Goal: Feedback & Contribution: Submit feedback/report problem

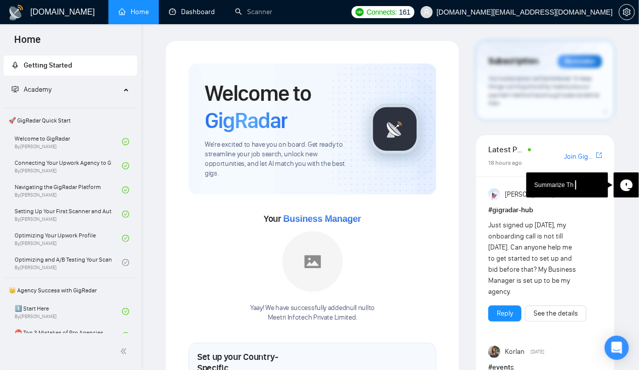
click at [182, 15] on link "Dashboard" at bounding box center [192, 12] width 46 height 9
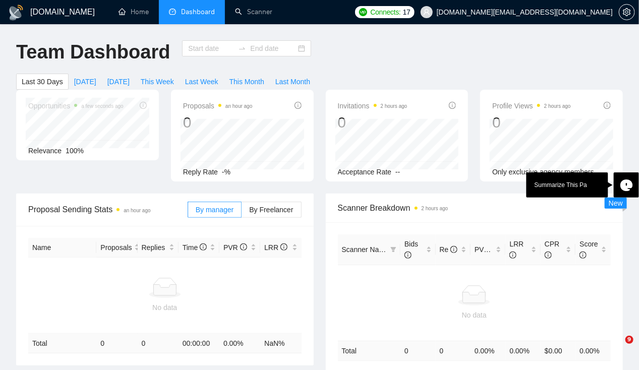
type input "[DATE]"
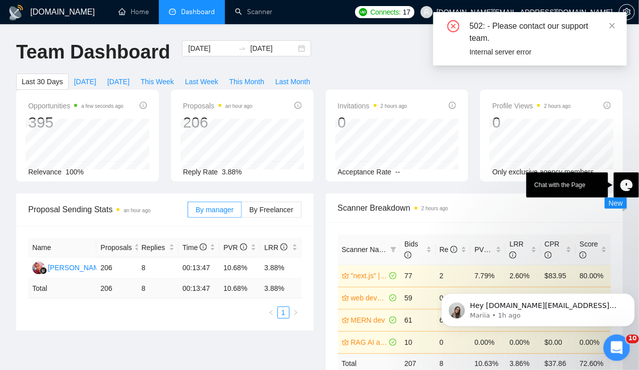
click at [616, 348] on icon "Open Intercom Messenger" at bounding box center [615, 346] width 17 height 17
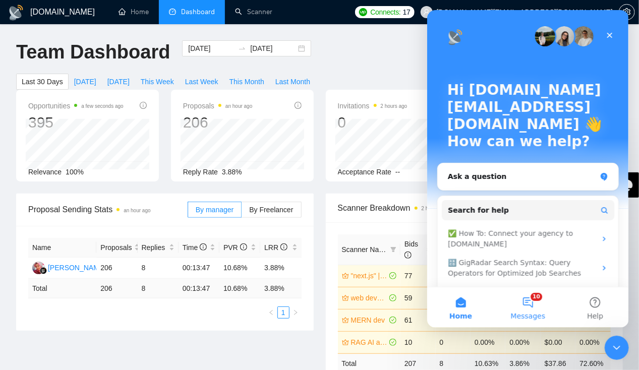
click at [536, 293] on button "10 Messages" at bounding box center [526, 307] width 67 height 40
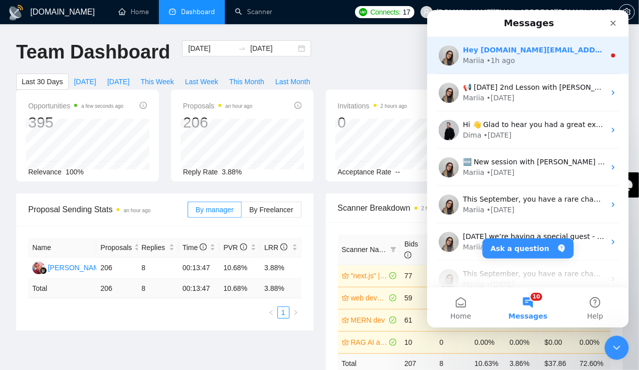
click at [540, 67] on div "Hey [DOMAIN_NAME][EMAIL_ADDRESS][DOMAIN_NAME], Looks like your Upwork agency Me…" at bounding box center [527, 55] width 202 height 37
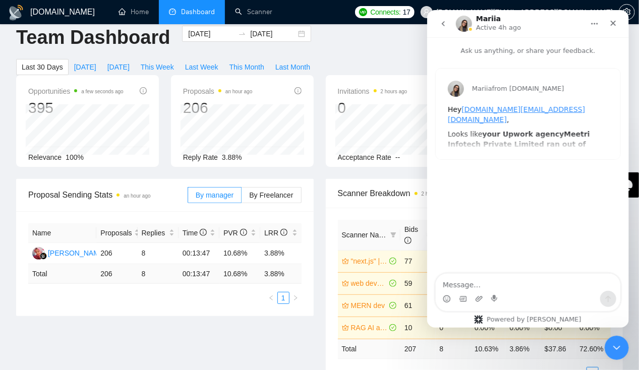
scroll to position [13, 0]
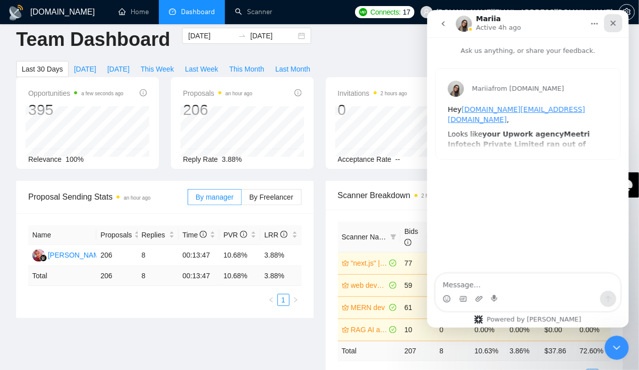
click at [608, 27] on div "Close" at bounding box center [612, 23] width 18 height 18
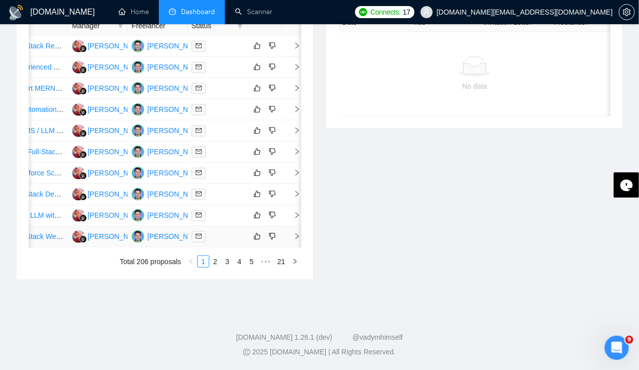
scroll to position [0, 0]
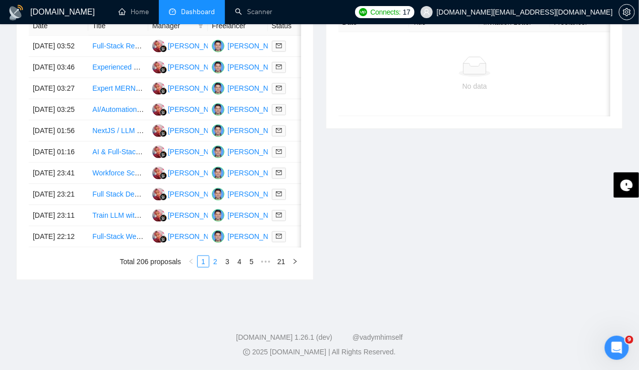
click at [216, 267] on link "2" at bounding box center [215, 261] width 11 height 11
click at [50, 163] on td "[DATE] 02:31" at bounding box center [58, 152] width 59 height 21
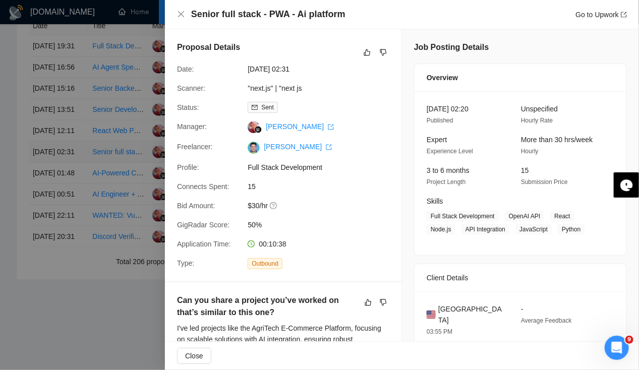
click at [50, 171] on div at bounding box center [319, 185] width 639 height 370
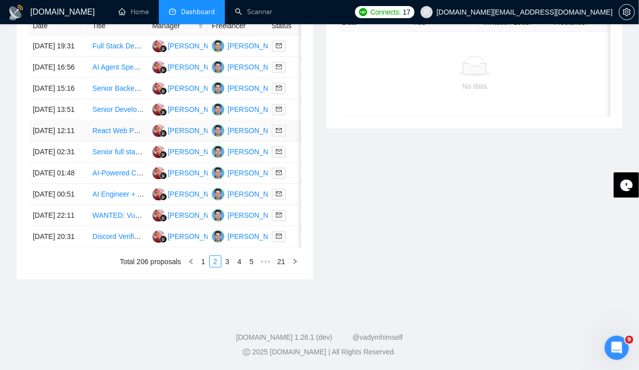
click at [50, 142] on td "[DATE] 12:11" at bounding box center [58, 130] width 59 height 21
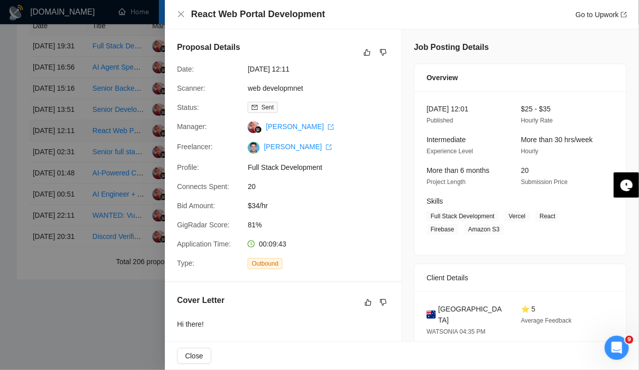
click at [50, 144] on div at bounding box center [319, 185] width 639 height 370
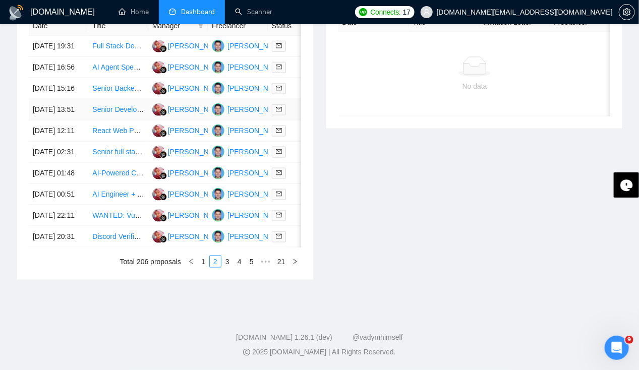
click at [46, 100] on td "[DATE] 13:51" at bounding box center [58, 109] width 59 height 21
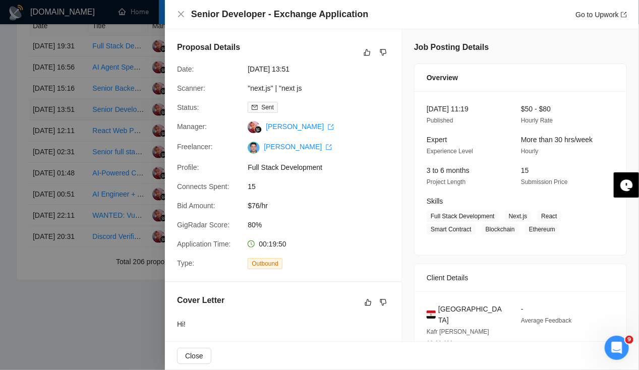
click at [46, 100] on div at bounding box center [319, 185] width 639 height 370
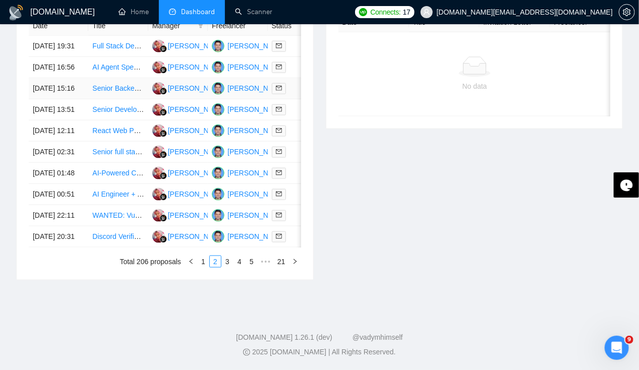
click at [46, 78] on td "[DATE] 15:16" at bounding box center [58, 88] width 59 height 21
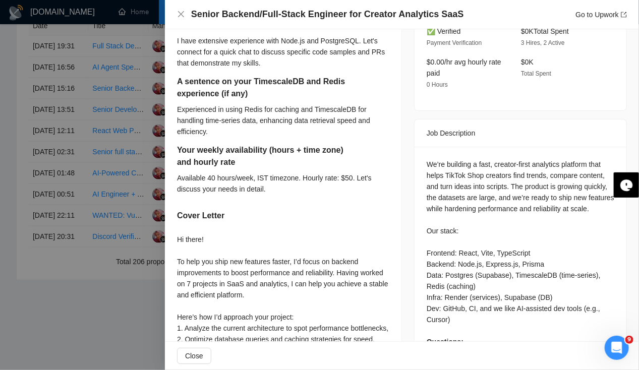
scroll to position [356, 0]
click at [512, 248] on div "We’re building a fast, creator‑first analytics platform that helps TikTok Shop …" at bounding box center [519, 296] width 187 height 277
copy div "TimescaleDB"
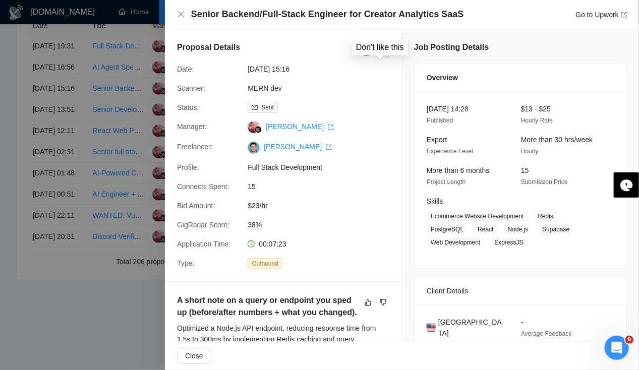
click at [380, 51] on icon "dislike" at bounding box center [383, 52] width 7 height 8
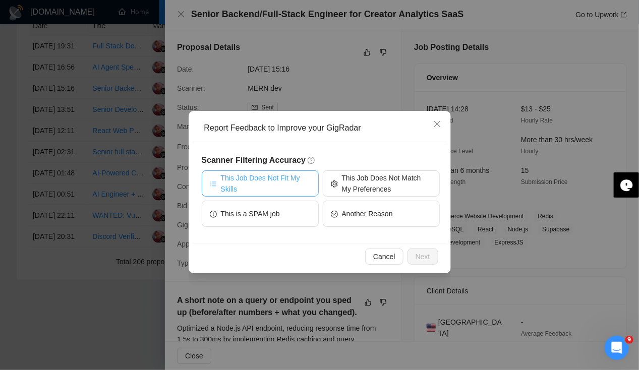
click at [267, 179] on span "This Job Does Not Fit My Skills" at bounding box center [266, 183] width 90 height 22
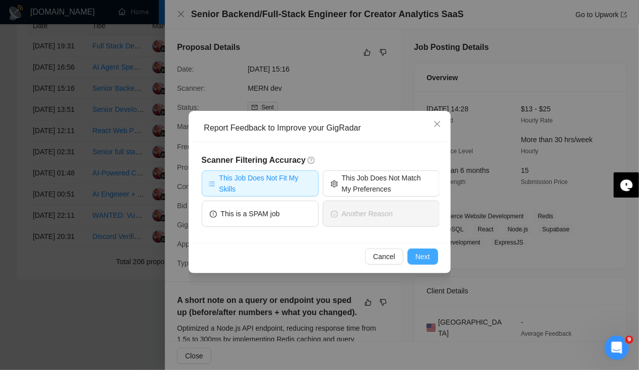
click at [422, 259] on span "Next" at bounding box center [422, 256] width 15 height 11
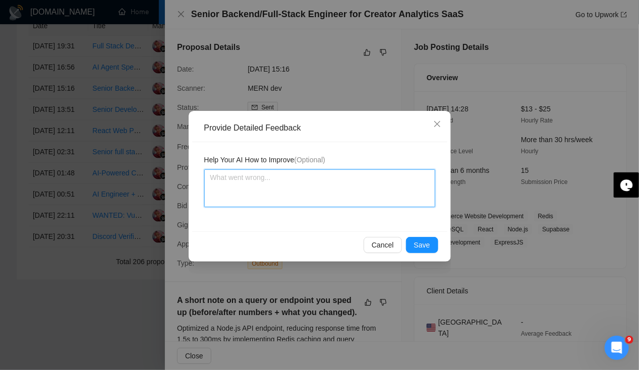
click at [290, 191] on textarea at bounding box center [319, 188] width 231 height 38
type textarea "NO"
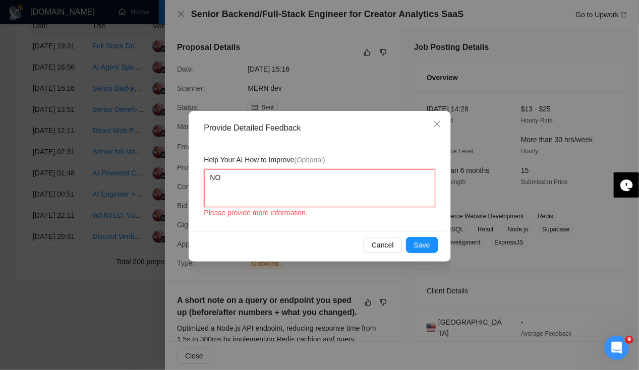
type textarea "NO e"
type textarea "NO ex"
type textarea "NO exe"
type textarea "NO exeo"
type textarea "NO exe"
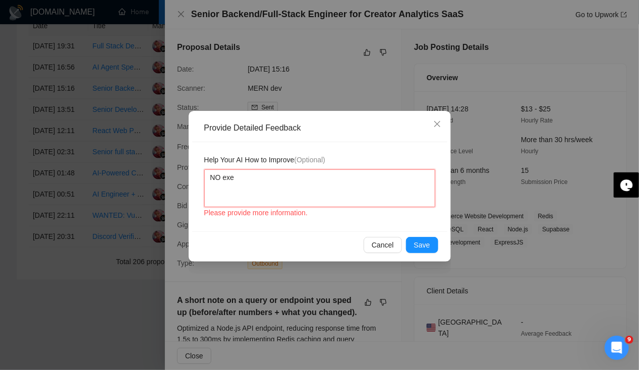
type textarea "NO ex"
type textarea "NO exp"
type textarea "NO expe"
type textarea "NO exper"
type textarea "NO experi"
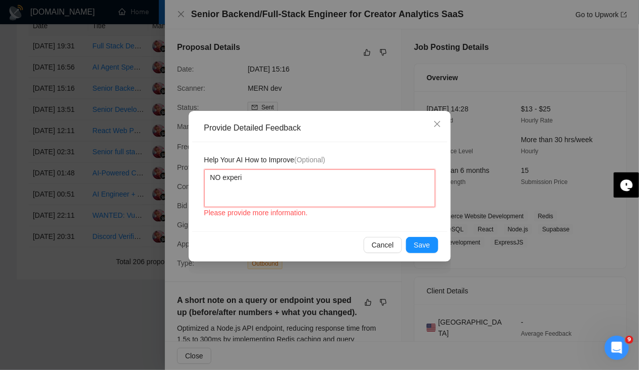
type textarea "NO experie"
type textarea "NO experien"
type textarea "NO experienc"
type textarea "NO experience"
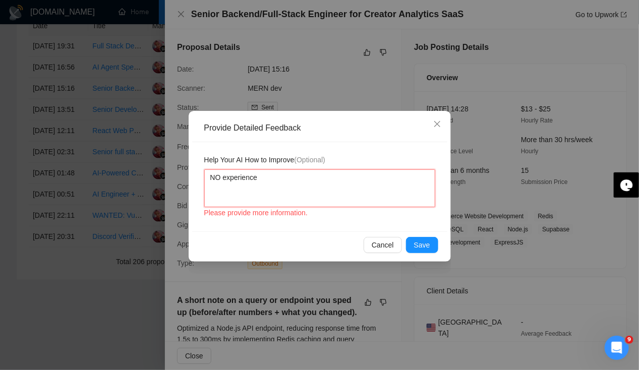
type textarea "NO experience i"
type textarea "NO experience in"
paste textarea "TimescaleDB"
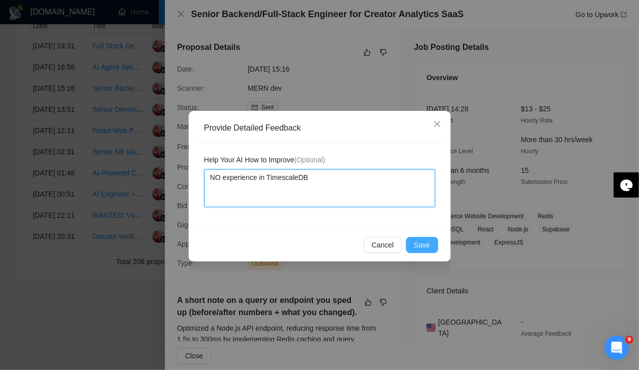
type textarea "NO experience in TimescaleDB"
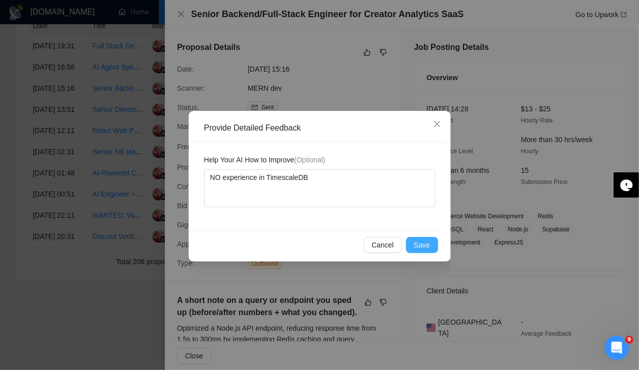
click at [432, 248] on button "Save" at bounding box center [422, 245] width 32 height 16
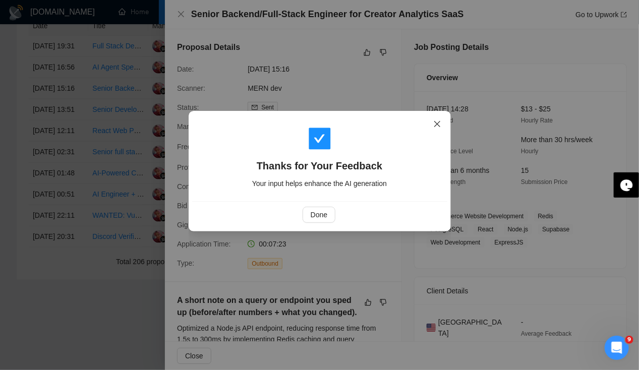
click at [436, 128] on icon "close" at bounding box center [437, 124] width 8 height 8
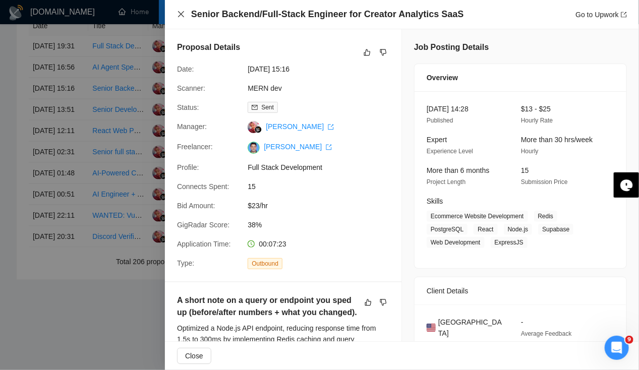
click at [183, 13] on icon "close" at bounding box center [181, 14] width 8 height 8
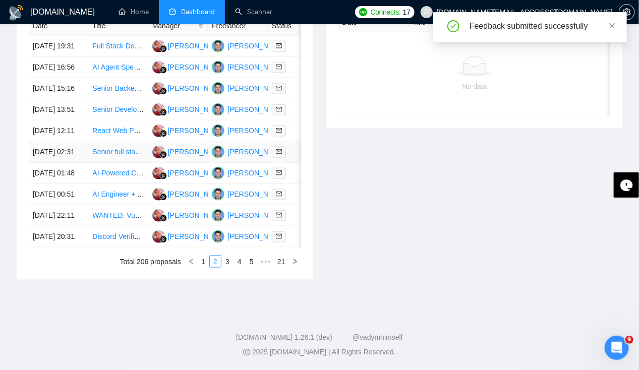
click at [47, 163] on td "[DATE] 02:31" at bounding box center [58, 152] width 59 height 21
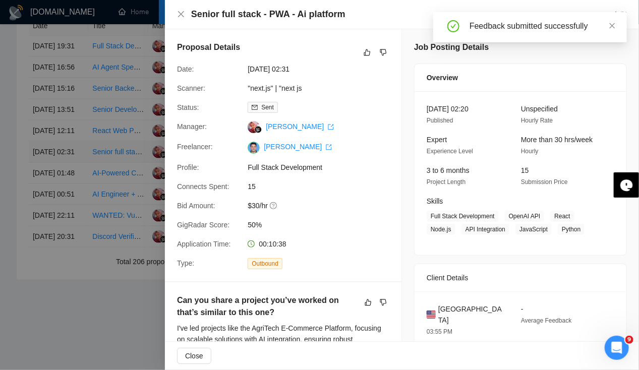
click at [47, 177] on div at bounding box center [319, 185] width 639 height 370
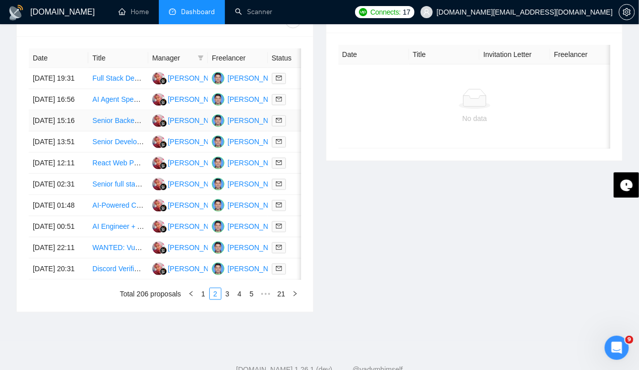
click at [56, 132] on td "[DATE] 15:16" at bounding box center [58, 120] width 59 height 21
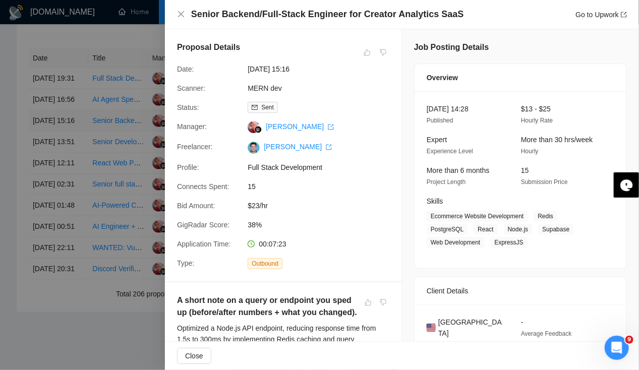
click at [56, 134] on div at bounding box center [319, 185] width 639 height 370
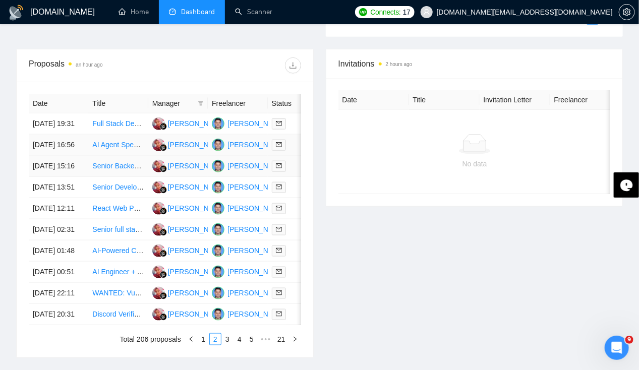
scroll to position [364, 0]
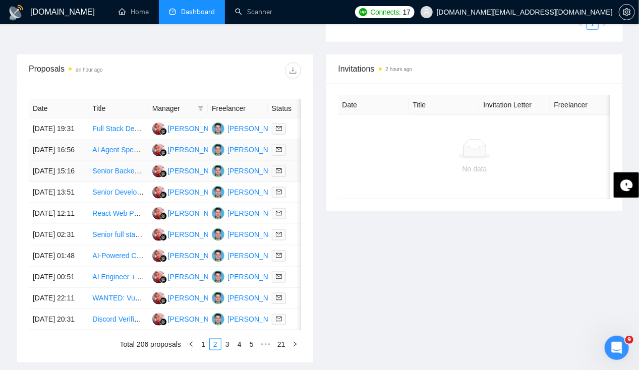
click at [56, 140] on td "[DATE] 16:56" at bounding box center [58, 150] width 59 height 21
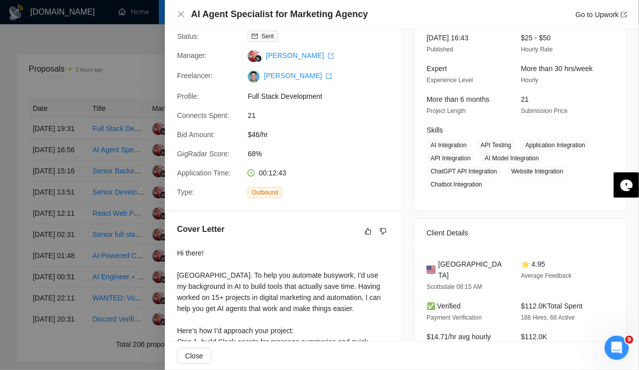
scroll to position [0, 0]
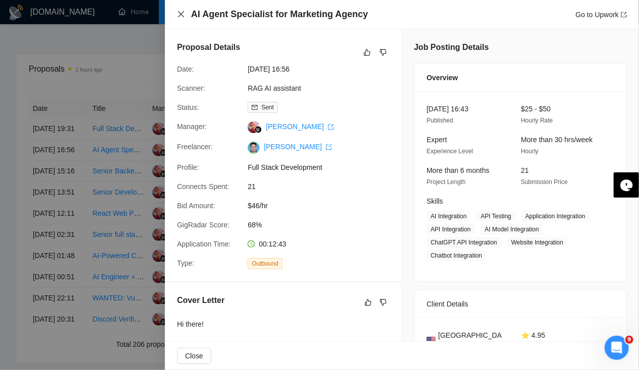
click at [181, 17] on icon "close" at bounding box center [181, 14] width 8 height 8
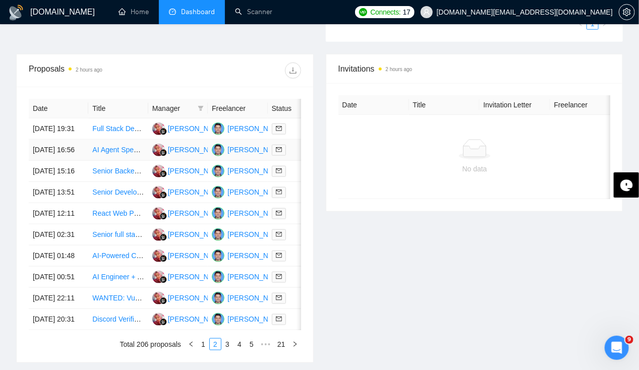
click at [52, 146] on td "[DATE] 16:56" at bounding box center [58, 150] width 59 height 21
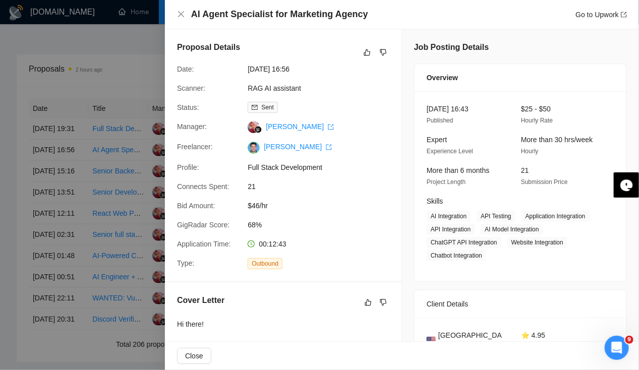
click at [52, 147] on div at bounding box center [319, 185] width 639 height 370
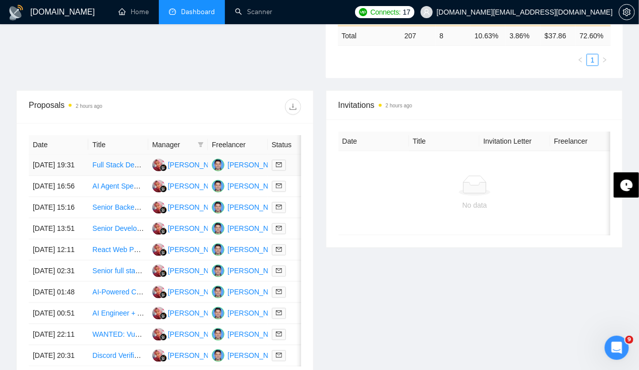
scroll to position [327, 0]
click at [52, 155] on td "[DATE] 19:31" at bounding box center [58, 165] width 59 height 21
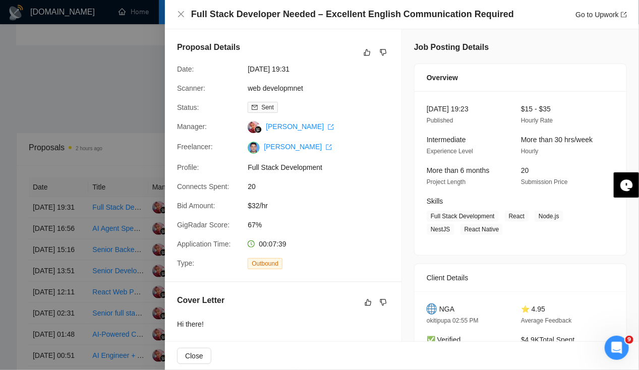
scroll to position [1, 0]
click at [181, 14] on icon "close" at bounding box center [181, 14] width 6 height 6
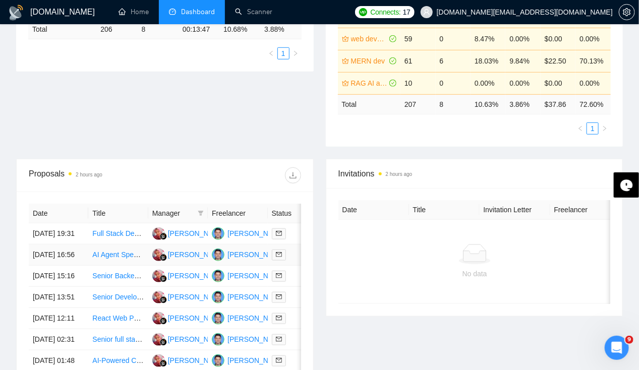
scroll to position [529, 0]
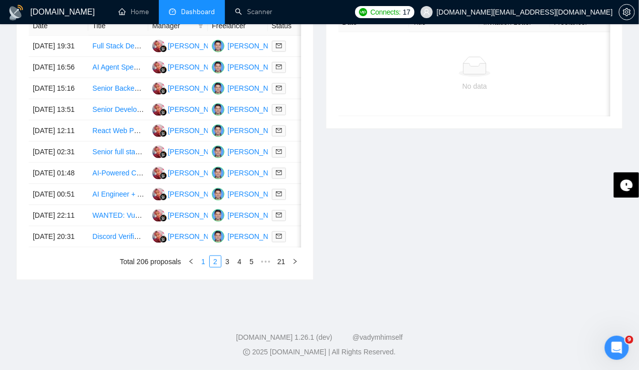
click at [201, 264] on link "1" at bounding box center [203, 261] width 11 height 11
click at [70, 227] on td "[DATE] 22:12" at bounding box center [58, 236] width 59 height 21
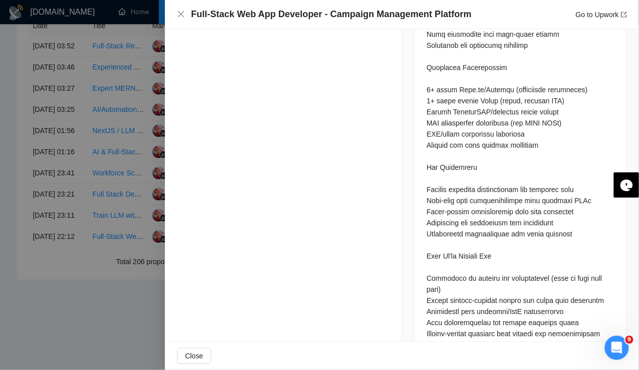
scroll to position [774, 0]
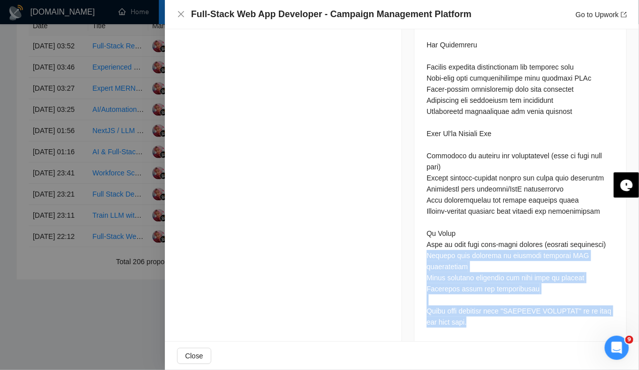
drag, startPoint x: 423, startPoint y: 241, endPoint x: 529, endPoint y: 304, distance: 123.9
click at [529, 304] on div at bounding box center [519, 23] width 187 height 610
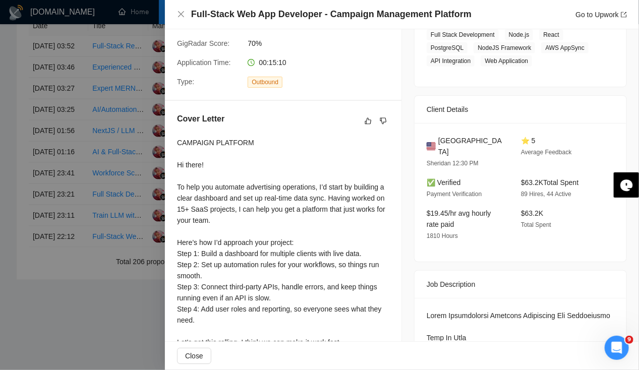
scroll to position [181, 0]
click at [380, 120] on icon "dislike" at bounding box center [383, 121] width 7 height 8
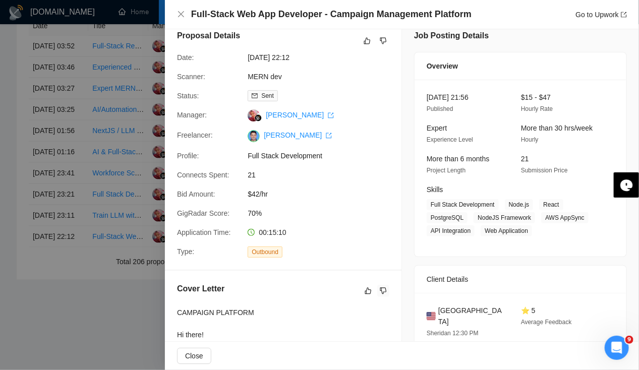
scroll to position [0, 0]
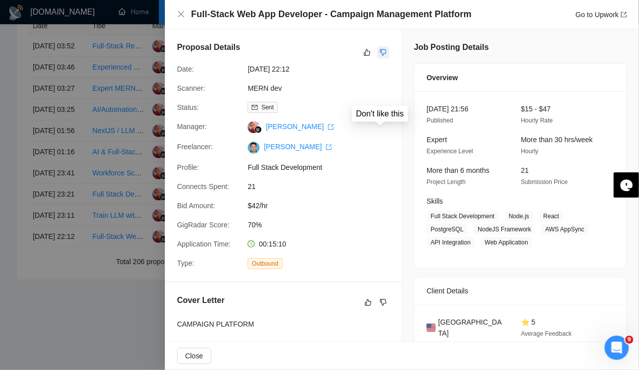
click at [381, 48] on button "button" at bounding box center [383, 52] width 12 height 12
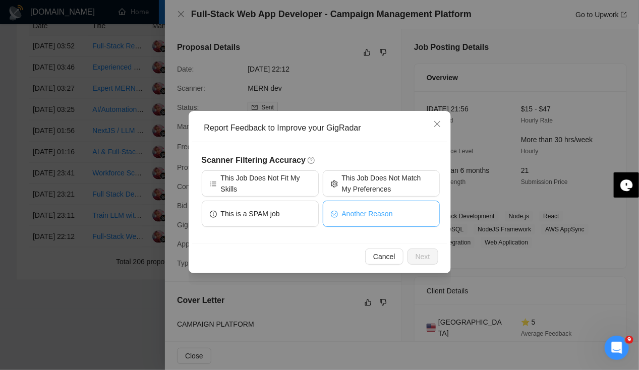
click at [368, 220] on button "Another Reason" at bounding box center [381, 214] width 117 height 26
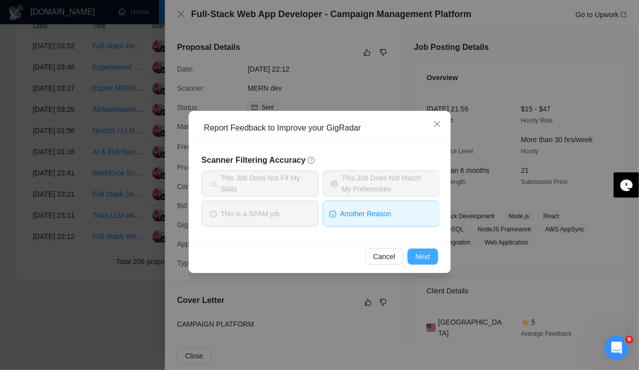
click at [428, 260] on span "Next" at bounding box center [422, 256] width 15 height 11
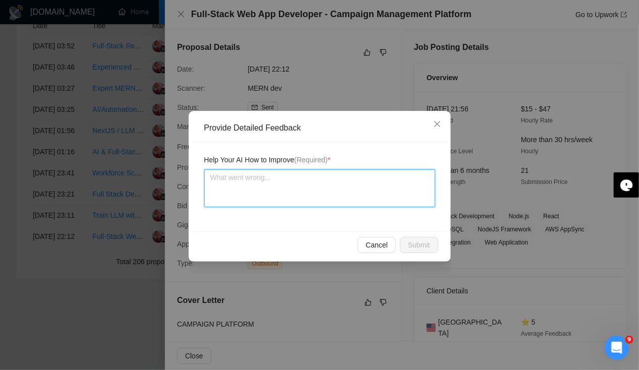
click at [268, 193] on textarea at bounding box center [319, 188] width 231 height 38
type textarea "I"
type textarea "In"
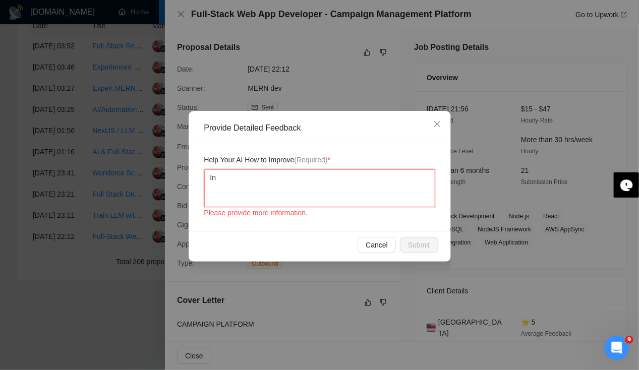
type textarea "In"
type textarea "In p"
type textarea "In pr"
type textarea "In pro"
type textarea "In proje"
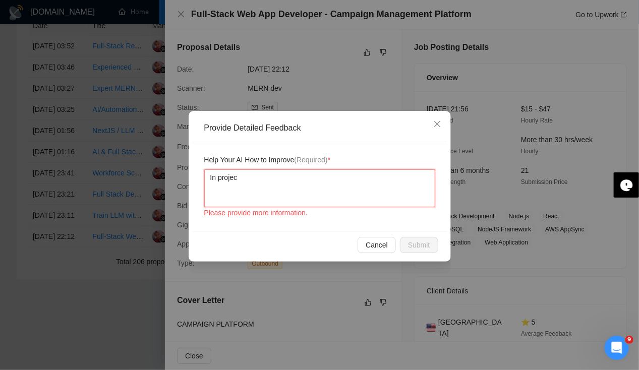
type textarea "In project"
type textarea "In project d"
type textarea "In project de"
type textarea "In project des"
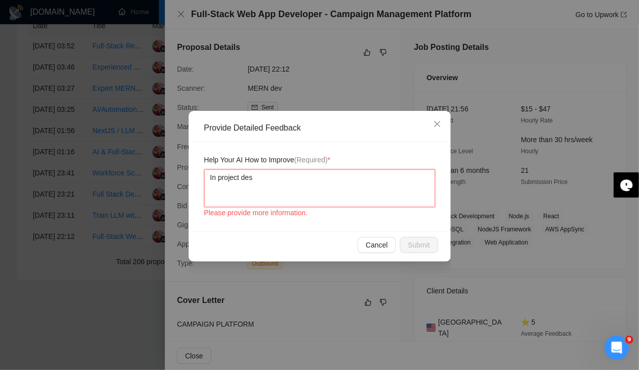
type textarea "In project desc"
type textarea "In project descri"
type textarea "In project descrip"
type textarea "In project descript"
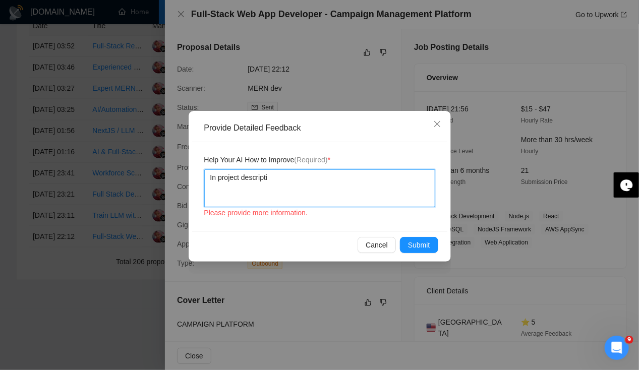
type textarea "In project descriptio"
type textarea "In project description"
type textarea "In project description s"
type textarea "In project description so"
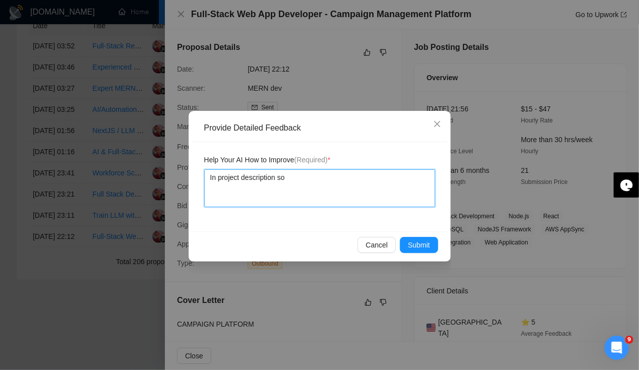
type textarea "In project description som"
type textarea "In project description some"
type textarea "In project description some q"
type textarea "In project description some qu"
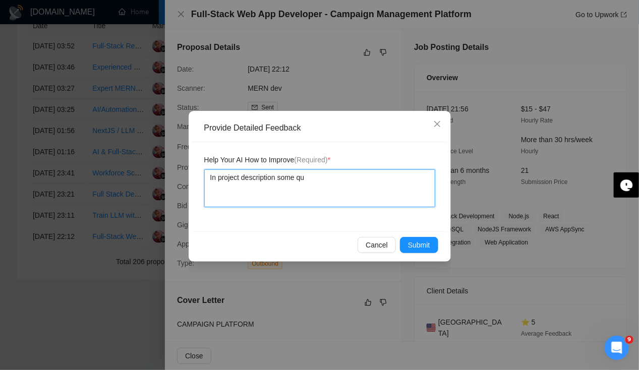
type textarea "In project description some que"
type textarea "In project description some quest"
type textarea "In project description some questi"
type textarea "In project description some questio"
type textarea "In project description some questions"
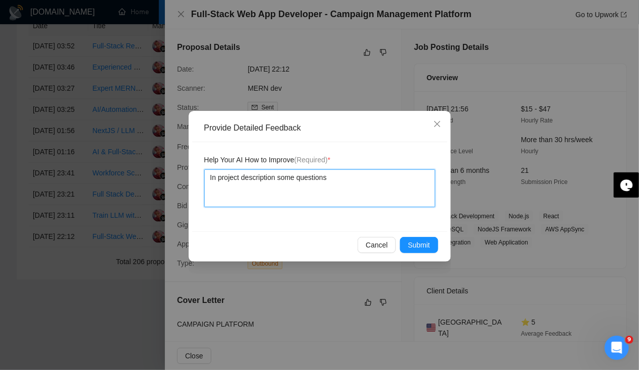
type textarea "In project description some questions"
type textarea "In project description some questions w"
type textarea "In project description some questions we"
type textarea "In project description some questions wer"
type textarea "In project description some questions were"
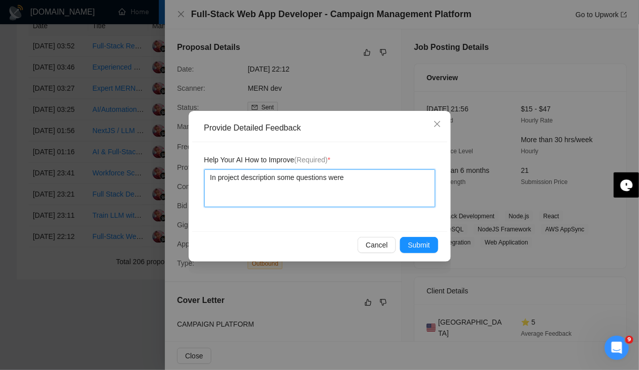
type textarea "In project description some questions were"
type textarea "In project description some questions were a"
type textarea "In project description some questions were as"
type textarea "In project description some questions were ask"
type textarea "In project description some questions were aske"
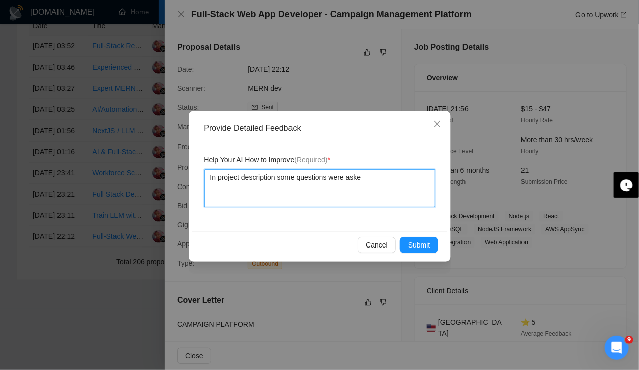
type textarea "In project description some questions were asked"
type textarea "In project description some questions were asked w"
type textarea "In project description some questions were asked wh"
type textarea "In project description some questions were asked whic"
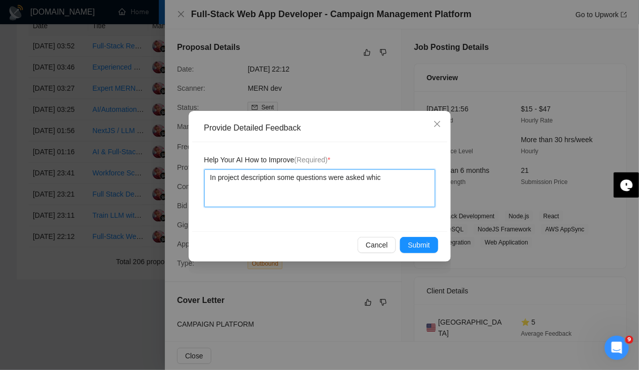
type textarea "In project description some questions were asked which"
type textarea "In project description some questions were asked which w"
type textarea "In project description some questions were asked which we"
type textarea "In project description some questions were asked which we f"
type textarea "In project description some questions were asked which we fa"
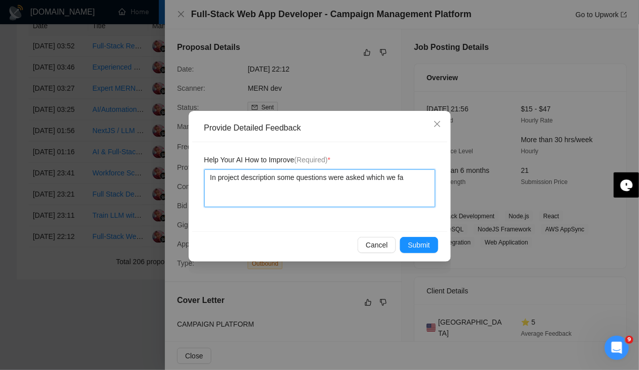
type textarea "In project description some questions were asked which we fai"
type textarea "In project description some questions were asked which we fail"
type textarea "In project description some questions were asked which we [PERSON_NAME]"
type textarea "In project description some questions were asked which we failed"
type textarea "In project description some questions were asked which we failed t"
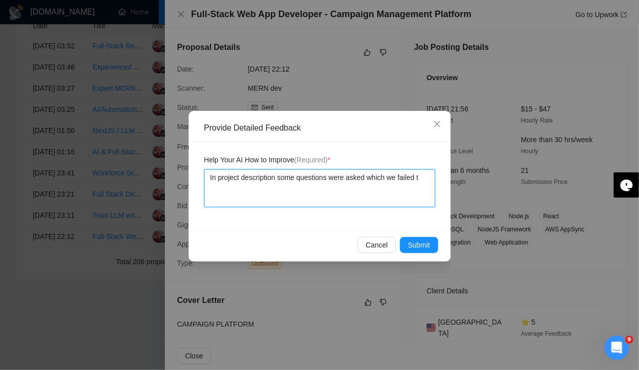
type textarea "In project description some questions were asked which we failed to"
type textarea "In project description some questions were asked which we failed to a"
type textarea "In project description some questions were asked which we failed to an"
type textarea "In project description some questions were asked which we failed to ans"
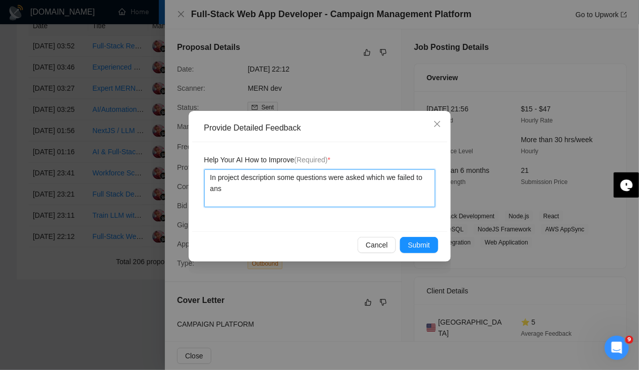
type textarea "In project description some questions were asked which we failed to answ"
type textarea "In project description some questions were asked which we failed to answe"
type textarea "In project description some questions were asked which we failed to answer"
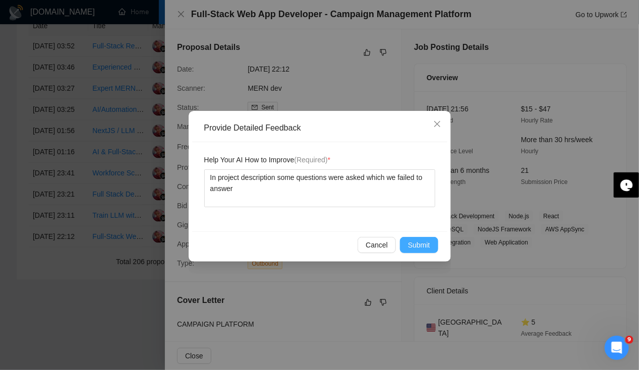
click at [406, 247] on button "Submit" at bounding box center [419, 245] width 38 height 16
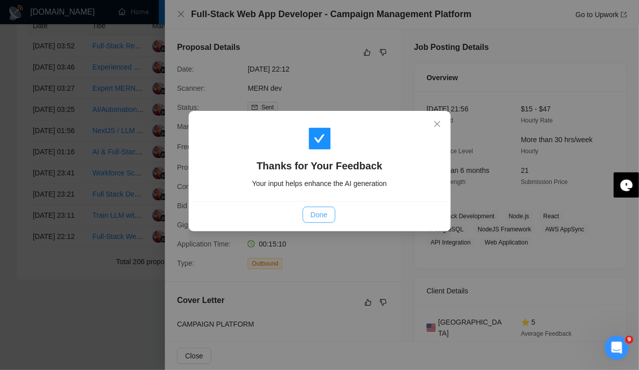
click at [332, 215] on button "Done" at bounding box center [318, 215] width 33 height 16
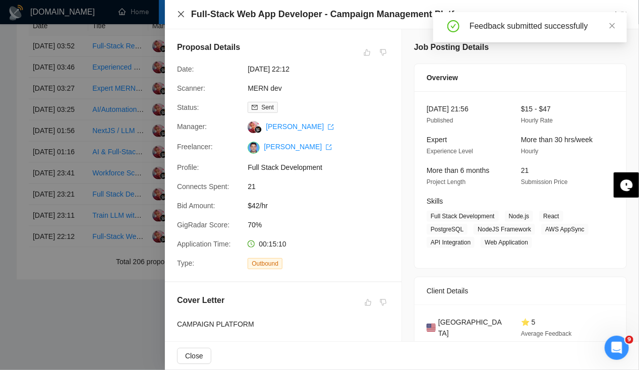
click at [180, 15] on icon "close" at bounding box center [181, 14] width 8 height 8
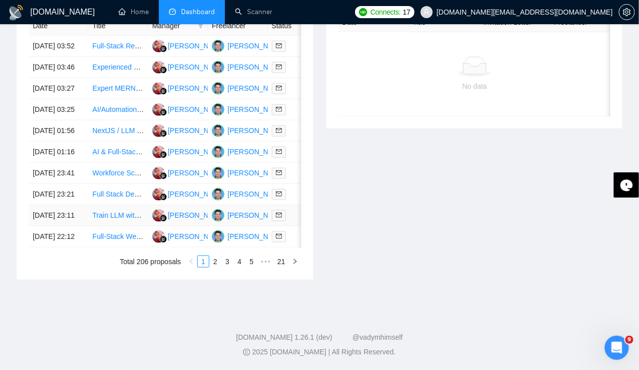
click at [51, 205] on td "[DATE] 23:11" at bounding box center [58, 215] width 59 height 21
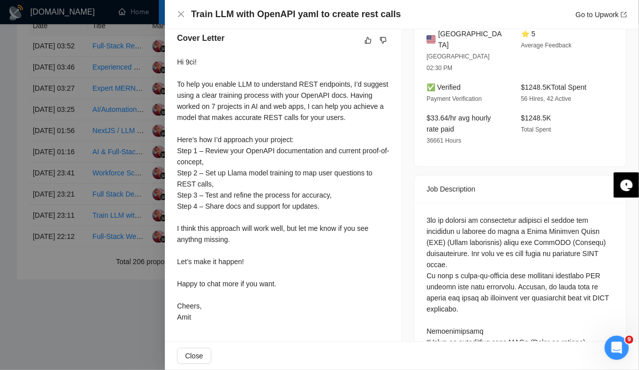
scroll to position [276, 0]
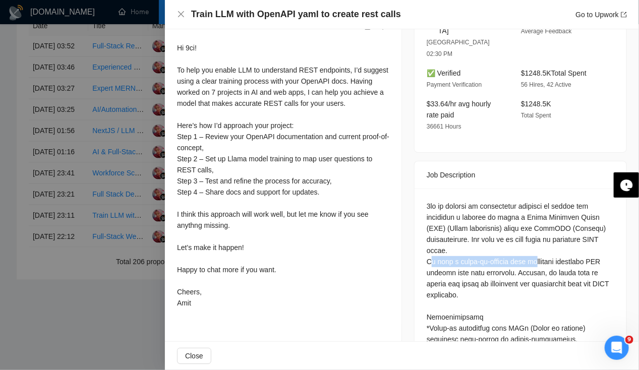
drag, startPoint x: 430, startPoint y: 239, endPoint x: 536, endPoint y: 237, distance: 105.9
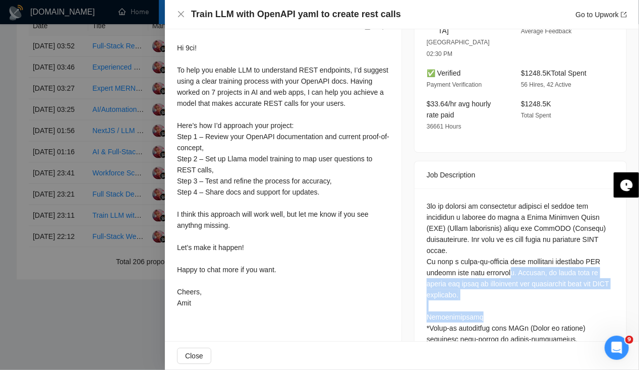
drag, startPoint x: 507, startPoint y: 252, endPoint x: 515, endPoint y: 291, distance: 40.0
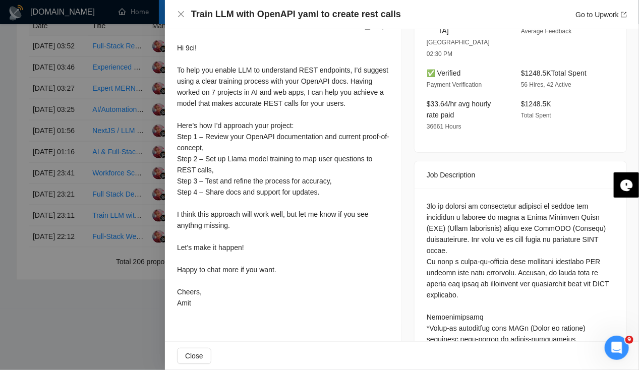
drag, startPoint x: 515, startPoint y: 291, endPoint x: 573, endPoint y: 310, distance: 61.0
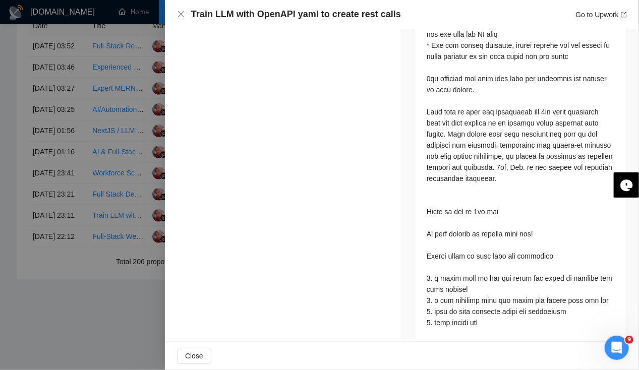
scroll to position [747, 0]
drag, startPoint x: 472, startPoint y: 198, endPoint x: 500, endPoint y: 202, distance: 28.4
click at [500, 202] on div at bounding box center [519, 29] width 187 height 599
copy div "[DOMAIN_NAME]"
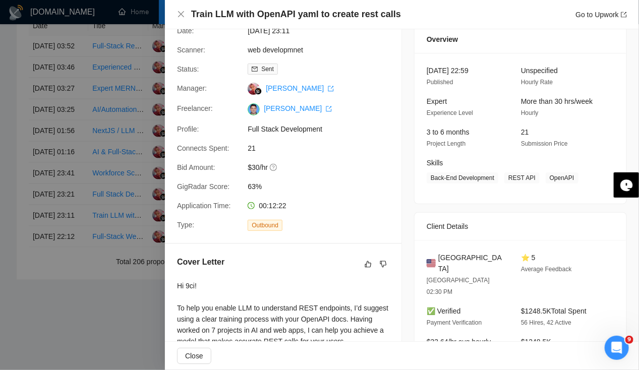
scroll to position [0, 0]
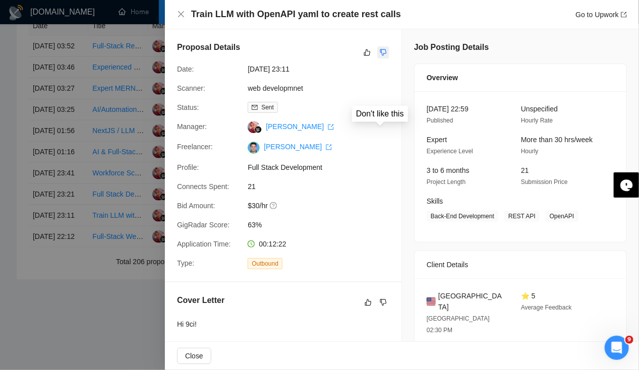
click at [382, 54] on icon "dislike" at bounding box center [383, 52] width 7 height 8
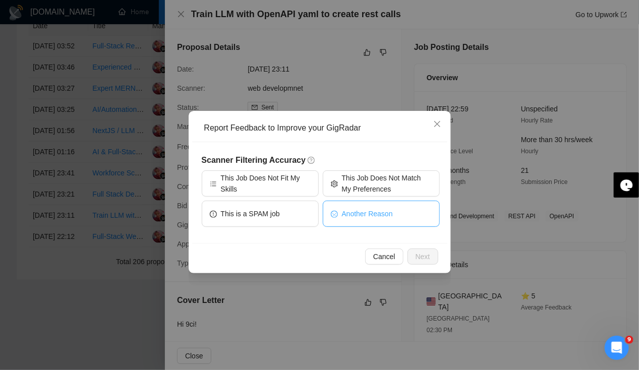
click at [353, 217] on span "Another Reason" at bounding box center [367, 213] width 51 height 11
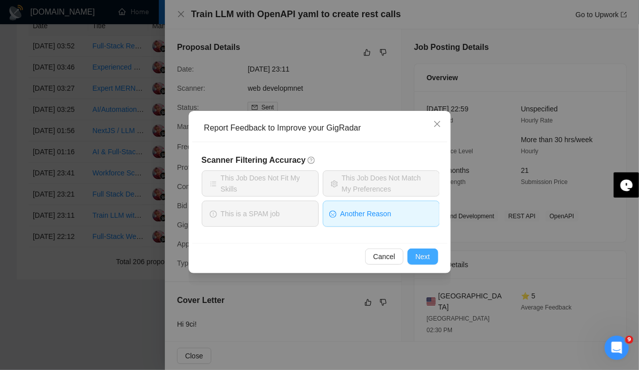
click at [435, 260] on button "Next" at bounding box center [422, 256] width 31 height 16
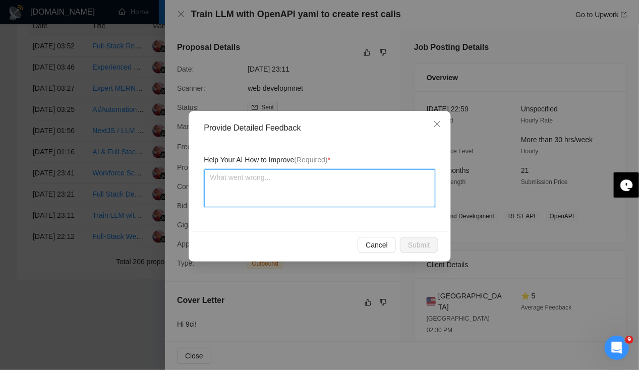
click at [269, 190] on textarea at bounding box center [319, 188] width 231 height 38
type textarea "W"
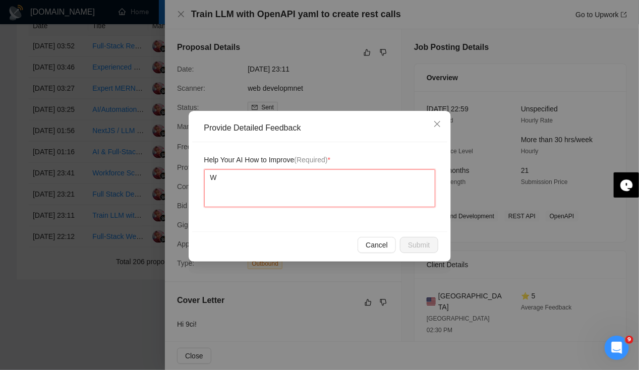
type textarea "We"
type textarea "We di"
type textarea "We did"
type textarea "We didn"
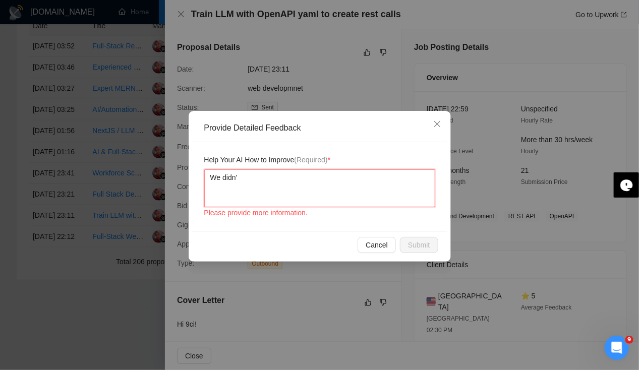
type textarea "We didn't"
type textarea "We didn't an"
type textarea "We didn't ans"
type textarea "We didn't answ"
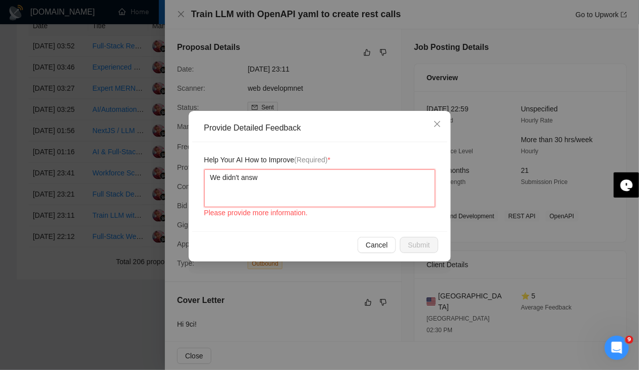
type textarea "We didn't answe"
type textarea "We didn't answer"
type textarea "We didn't answers"
type textarea "We didn't answers a"
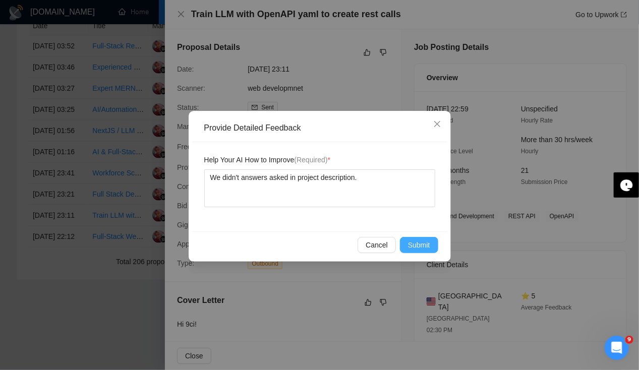
click at [428, 241] on span "Submit" at bounding box center [419, 244] width 22 height 11
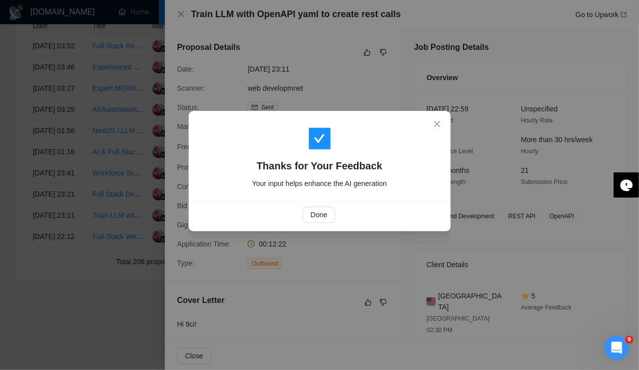
click at [182, 14] on div "Thanks for Your Feedback Your input helps enhance the AI generation Done" at bounding box center [319, 185] width 639 height 370
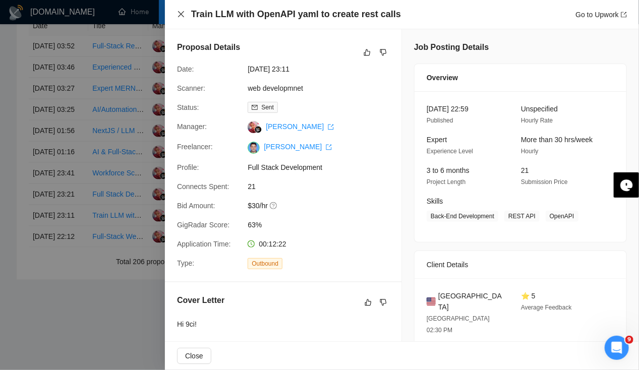
click at [182, 14] on icon "close" at bounding box center [181, 14] width 8 height 8
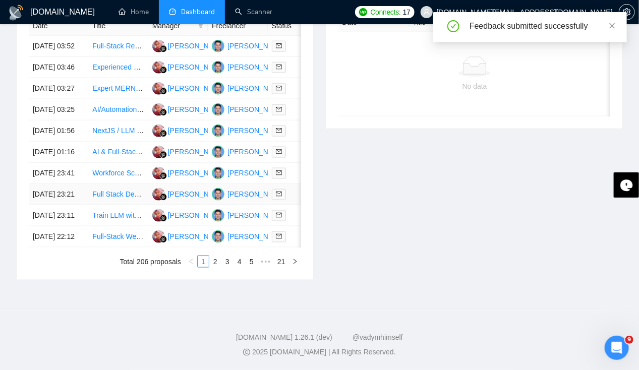
click at [43, 184] on td "[DATE] 23:21" at bounding box center [58, 194] width 59 height 21
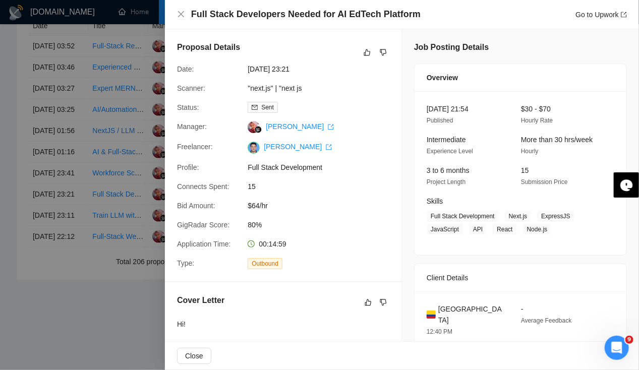
click at [37, 131] on div at bounding box center [319, 185] width 639 height 370
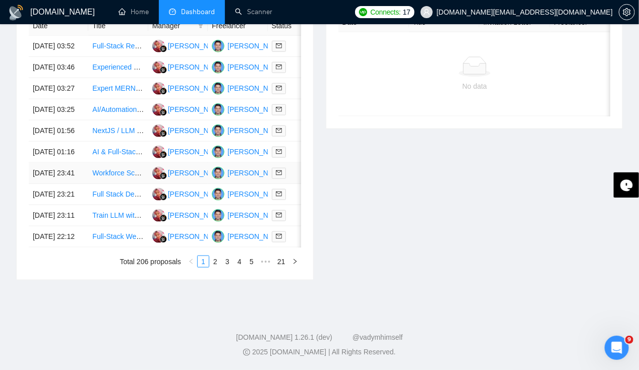
click at [37, 163] on td "[DATE] 23:41" at bounding box center [58, 173] width 59 height 21
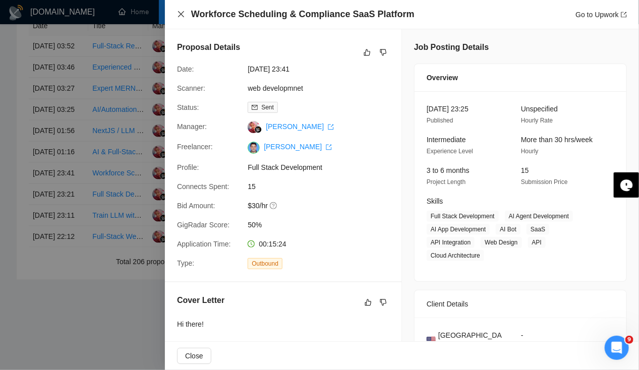
click at [183, 16] on icon "close" at bounding box center [181, 14] width 8 height 8
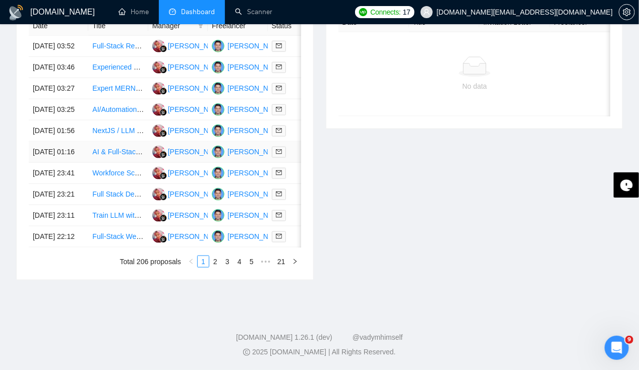
click at [46, 142] on td "[DATE] 01:16" at bounding box center [58, 152] width 59 height 21
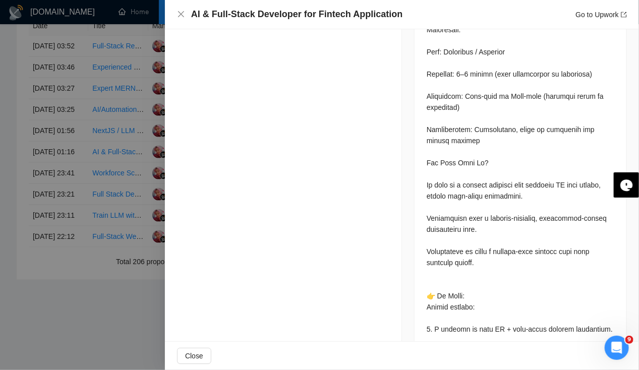
scroll to position [1725, 0]
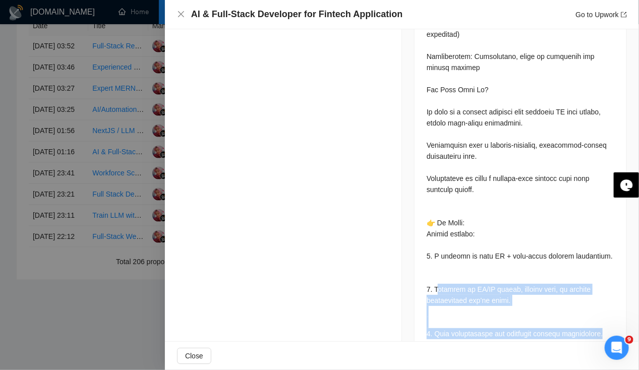
drag, startPoint x: 434, startPoint y: 266, endPoint x: 615, endPoint y: 308, distance: 185.2
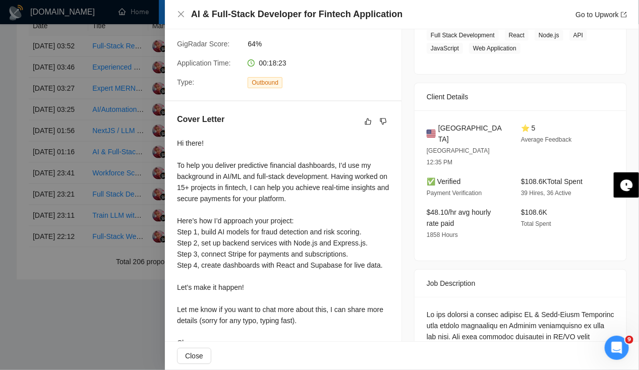
scroll to position [0, 0]
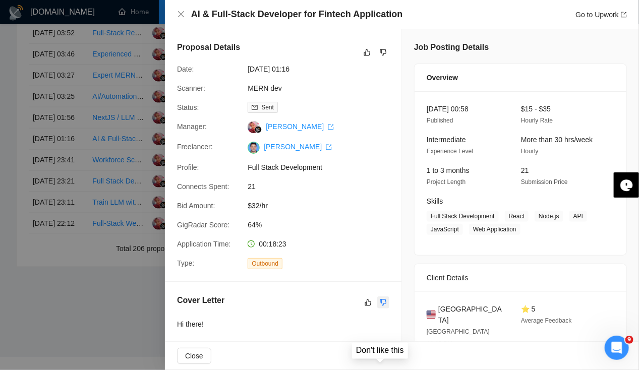
click at [382, 305] on icon "dislike" at bounding box center [383, 302] width 7 height 8
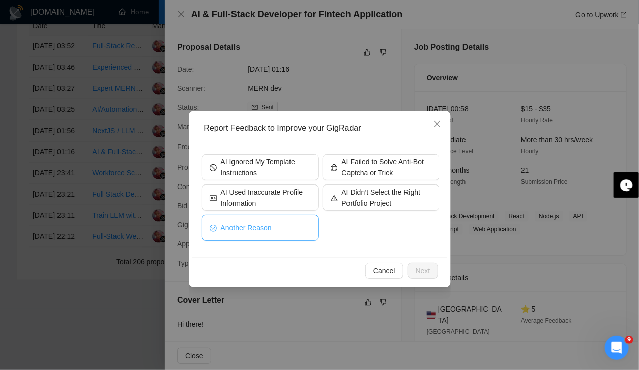
click at [299, 233] on button "Another Reason" at bounding box center [260, 228] width 117 height 26
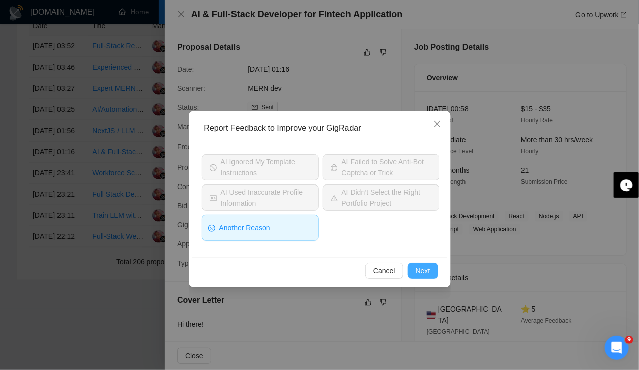
click at [419, 269] on span "Next" at bounding box center [422, 270] width 15 height 11
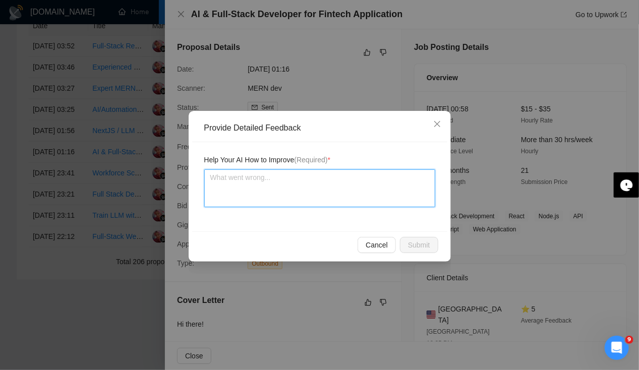
click at [266, 195] on textarea at bounding box center [319, 188] width 231 height 38
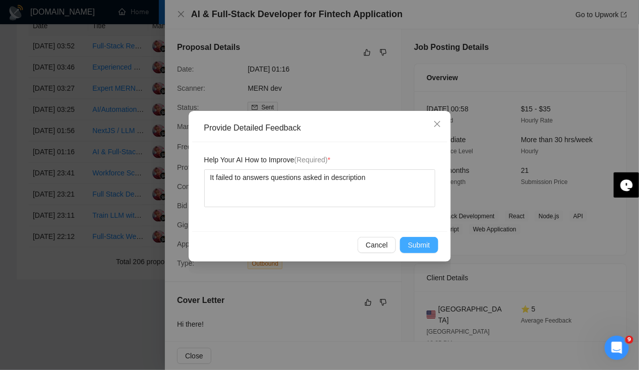
click at [426, 244] on span "Submit" at bounding box center [419, 244] width 22 height 11
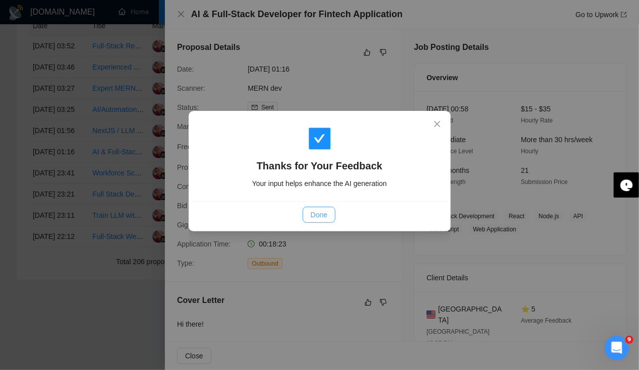
click at [324, 217] on span "Done" at bounding box center [318, 214] width 17 height 11
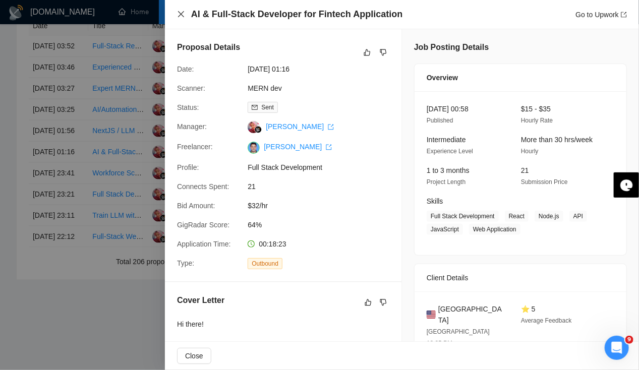
click at [183, 16] on icon "close" at bounding box center [181, 14] width 8 height 8
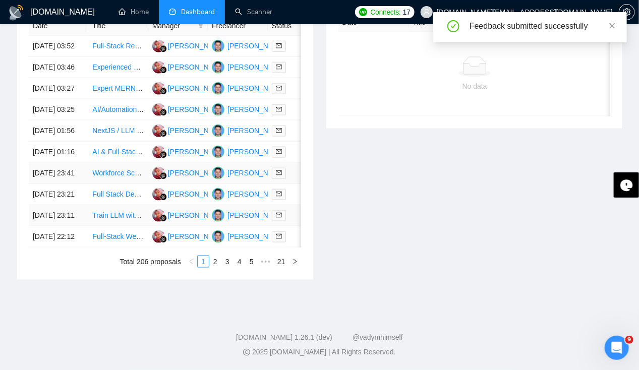
scroll to position [466, 0]
click at [45, 163] on td "[DATE] 01:16" at bounding box center [58, 152] width 59 height 21
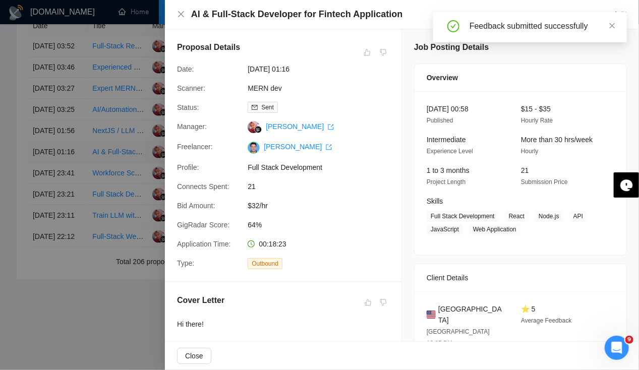
click at [45, 172] on div at bounding box center [319, 185] width 639 height 370
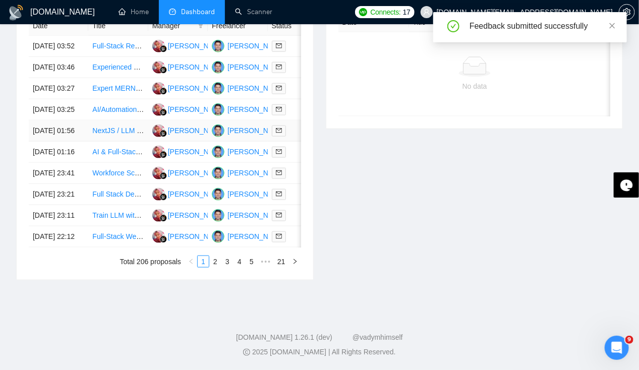
click at [51, 140] on td "[DATE] 01:56" at bounding box center [58, 130] width 59 height 21
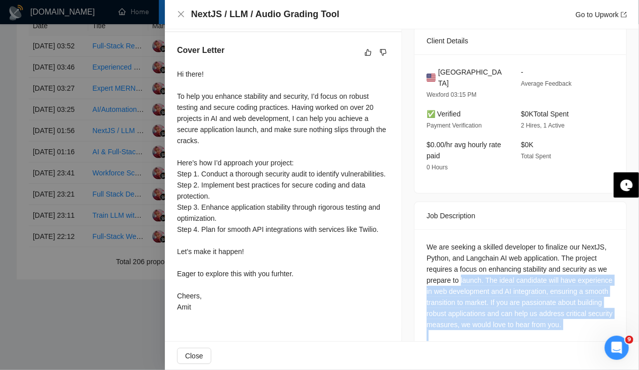
scroll to position [297, 0]
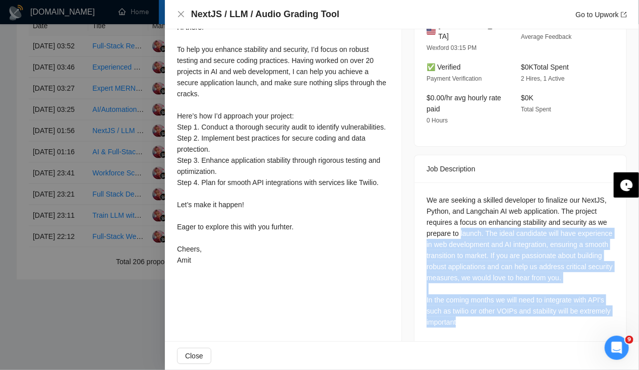
drag, startPoint x: 456, startPoint y: 262, endPoint x: 523, endPoint y: 317, distance: 86.4
click at [523, 317] on div "We are seeking a skilled developer to finalize our NextJS, Python, and Langchai…" at bounding box center [520, 262] width 212 height 161
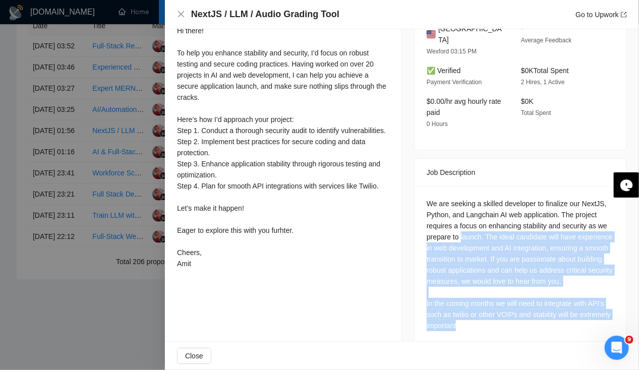
scroll to position [0, 0]
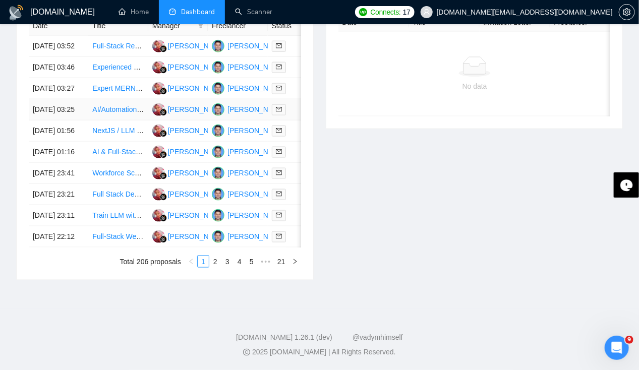
click at [45, 104] on td "[DATE] 03:25" at bounding box center [58, 109] width 59 height 21
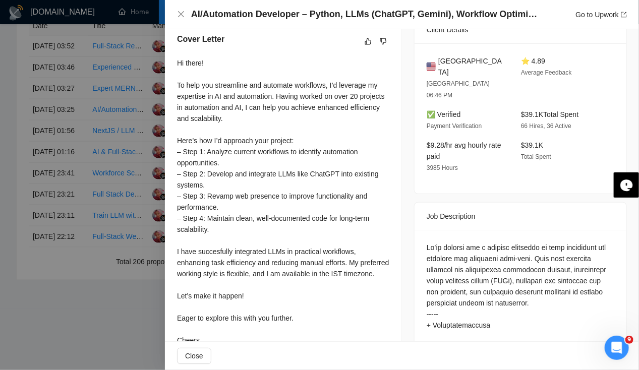
scroll to position [339, 0]
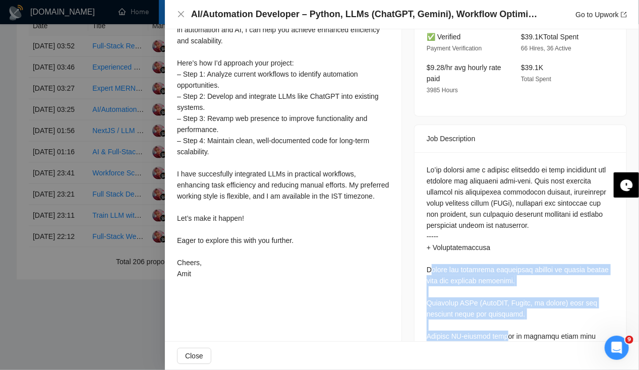
drag, startPoint x: 427, startPoint y: 243, endPoint x: 504, endPoint y: 314, distance: 104.5
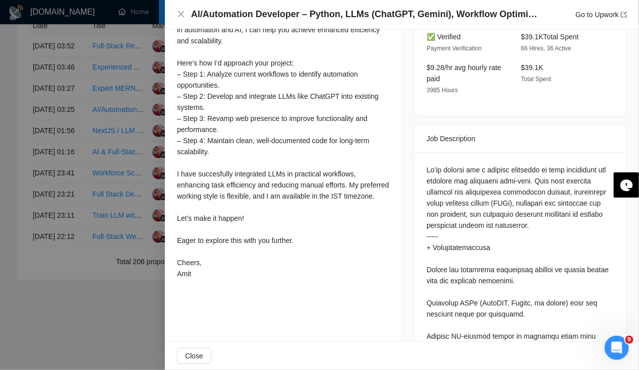
drag, startPoint x: 504, startPoint y: 314, endPoint x: 481, endPoint y: 325, distance: 25.0
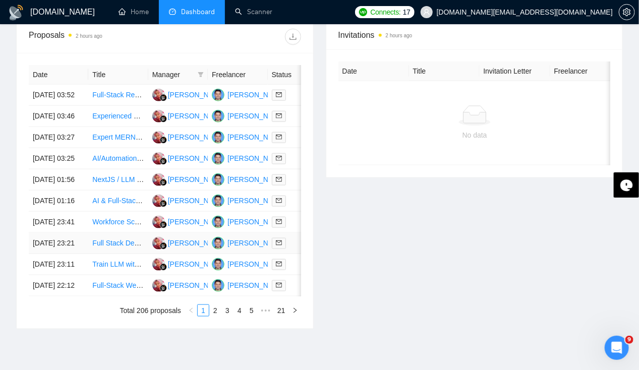
scroll to position [394, 0]
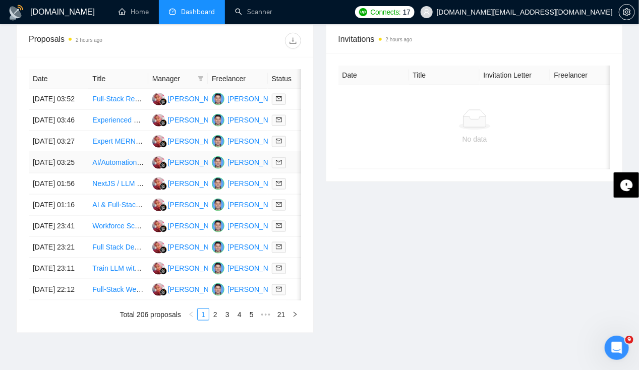
click at [56, 173] on td "[DATE] 03:25" at bounding box center [58, 162] width 59 height 21
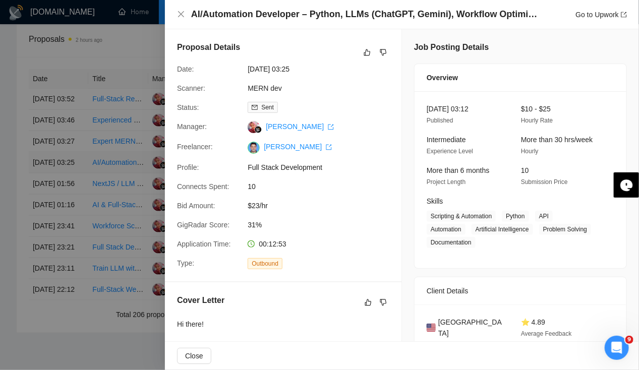
click at [56, 176] on div at bounding box center [319, 185] width 639 height 370
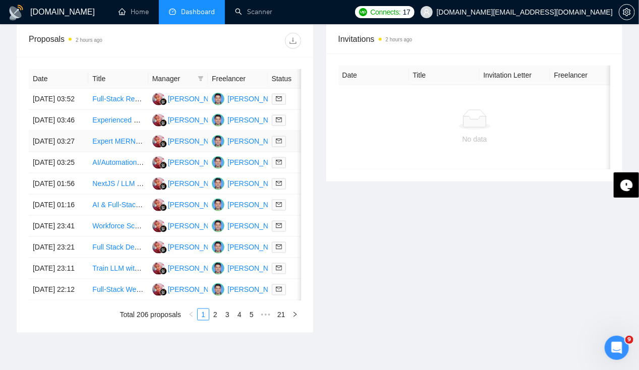
click at [49, 136] on td "[DATE] 03:27" at bounding box center [58, 141] width 59 height 21
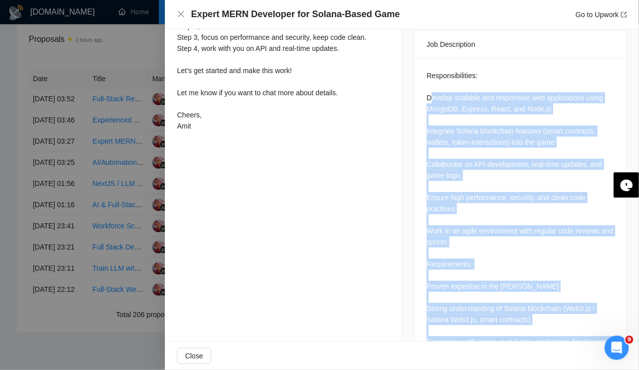
scroll to position [472, 0]
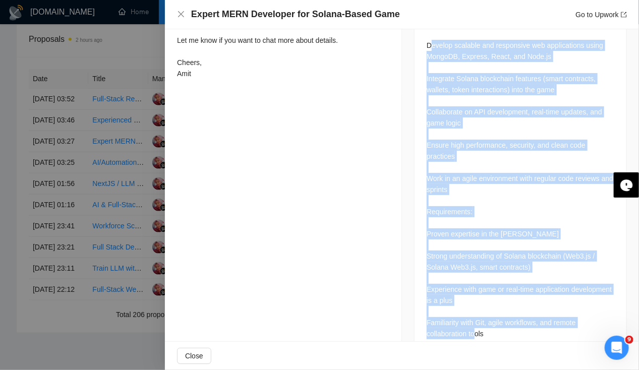
drag, startPoint x: 428, startPoint y: 212, endPoint x: 515, endPoint y: 330, distance: 146.5
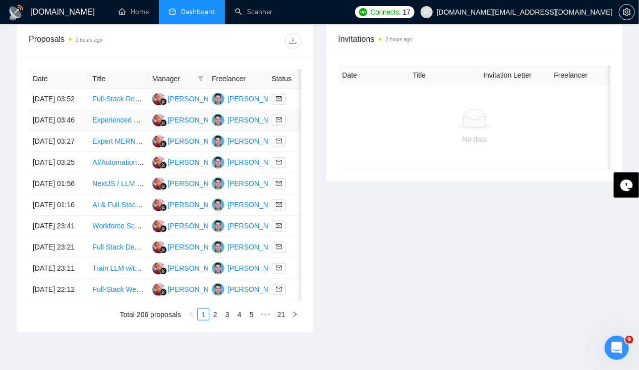
click at [51, 110] on td "[DATE] 03:46" at bounding box center [58, 120] width 59 height 21
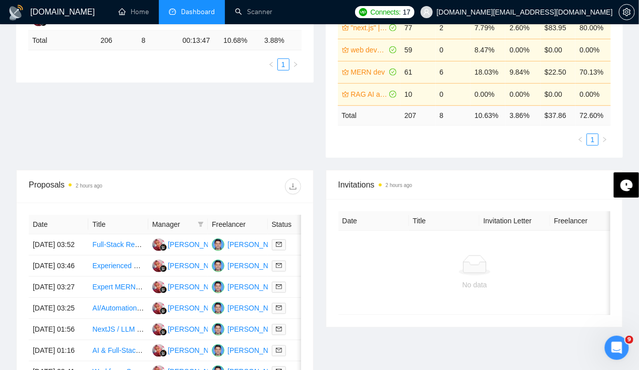
scroll to position [251, 0]
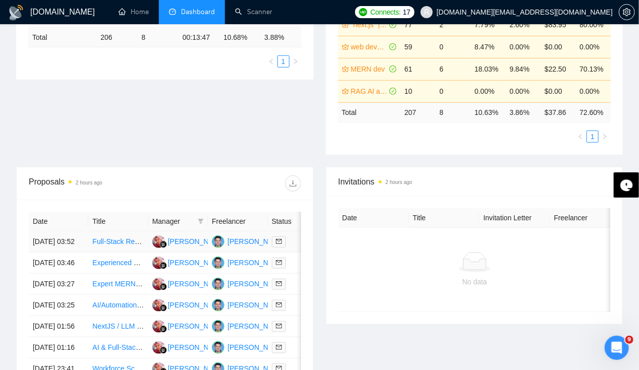
click at [47, 231] on td "[DATE] 03:52" at bounding box center [58, 241] width 59 height 21
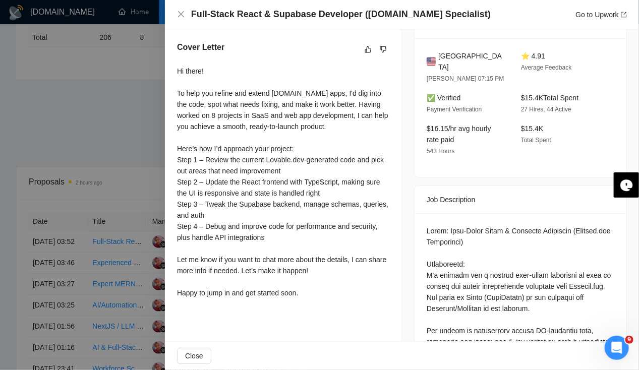
scroll to position [257, 0]
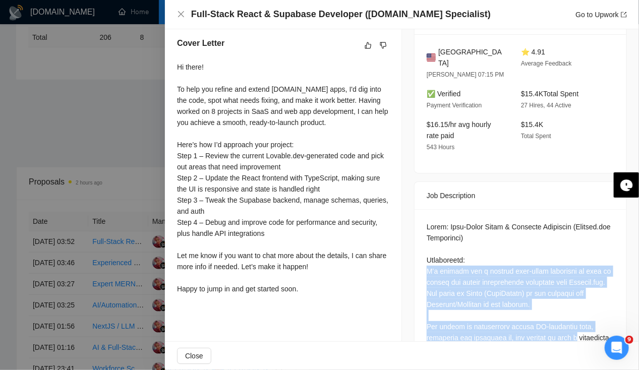
drag, startPoint x: 423, startPoint y: 255, endPoint x: 590, endPoint y: 319, distance: 178.0
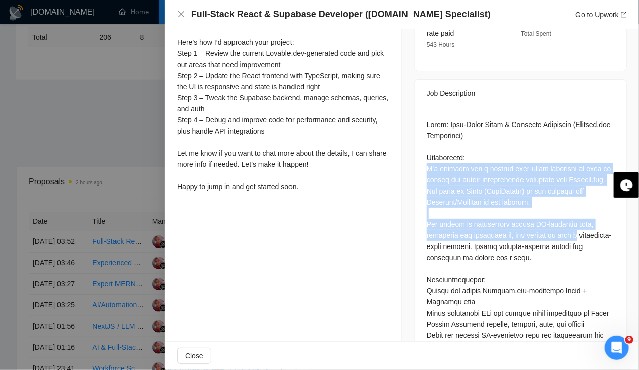
scroll to position [360, 0]
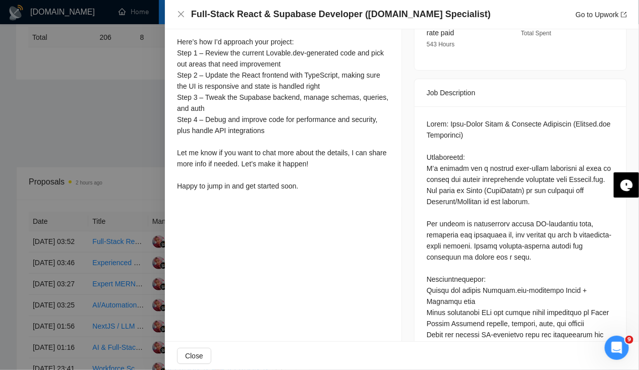
click at [440, 242] on div at bounding box center [519, 340] width 187 height 444
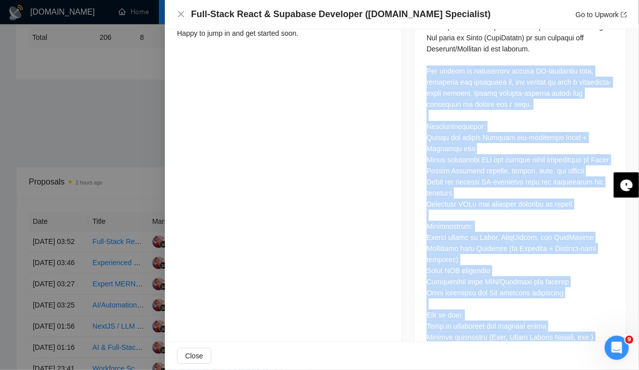
scroll to position [605, 0]
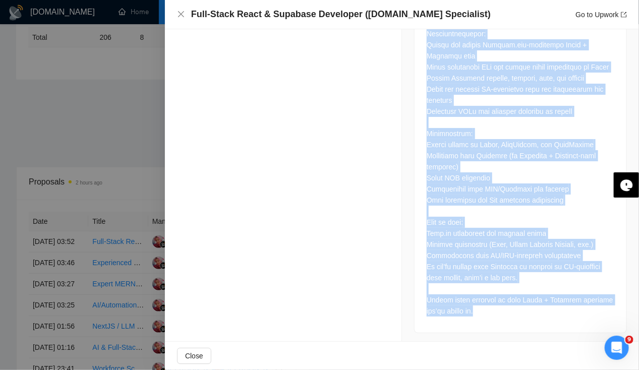
drag, startPoint x: 416, startPoint y: 207, endPoint x: 525, endPoint y: 319, distance: 155.8
click at [525, 319] on div at bounding box center [520, 97] width 212 height 472
click at [492, 308] on div at bounding box center [519, 95] width 187 height 444
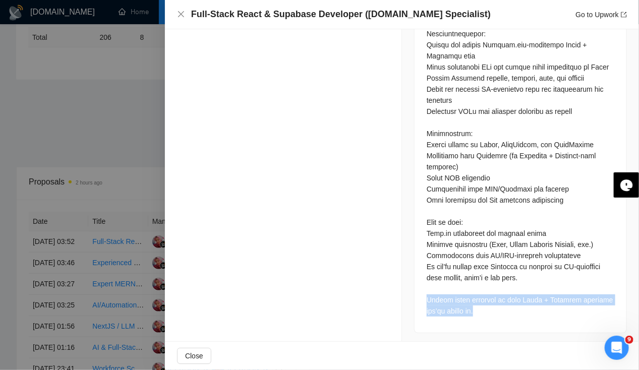
drag, startPoint x: 485, startPoint y: 308, endPoint x: 401, endPoint y: 297, distance: 84.9
copy div "Please share examples of past React + Supabase projects you’ve worked on."
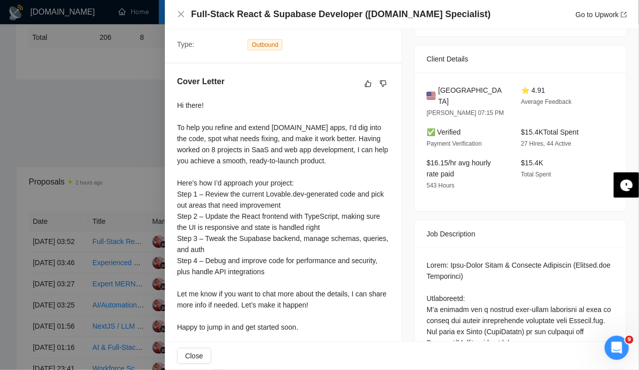
scroll to position [0, 0]
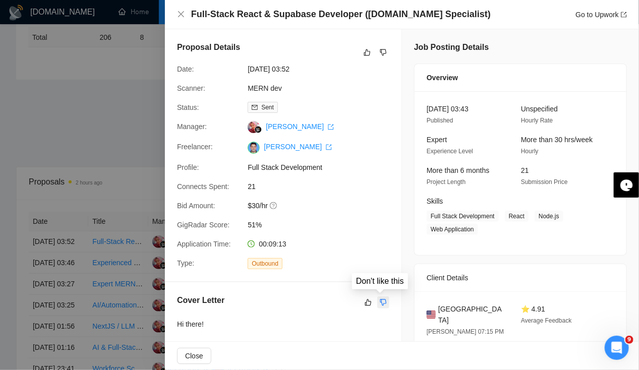
click at [380, 301] on icon "dislike" at bounding box center [383, 302] width 7 height 8
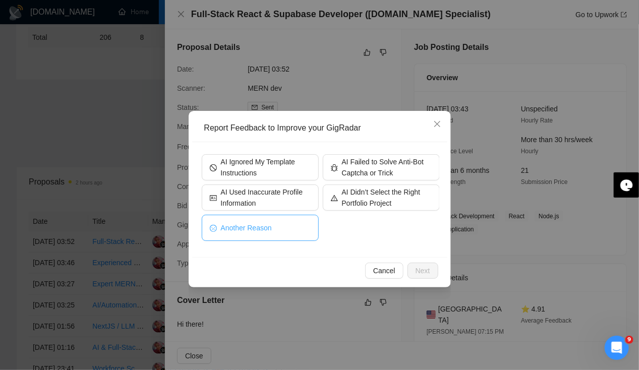
click at [251, 234] on button "Another Reason" at bounding box center [260, 228] width 117 height 26
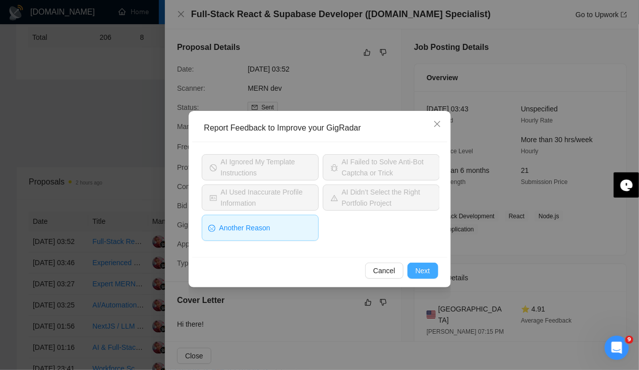
click at [423, 265] on span "Next" at bounding box center [422, 270] width 15 height 11
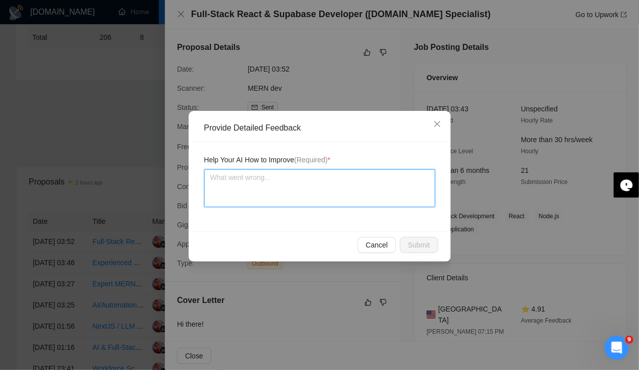
click at [258, 198] on textarea at bounding box center [319, 188] width 231 height 38
paste textarea "Please share examples of past React + Supabase projects you’ve worked on."
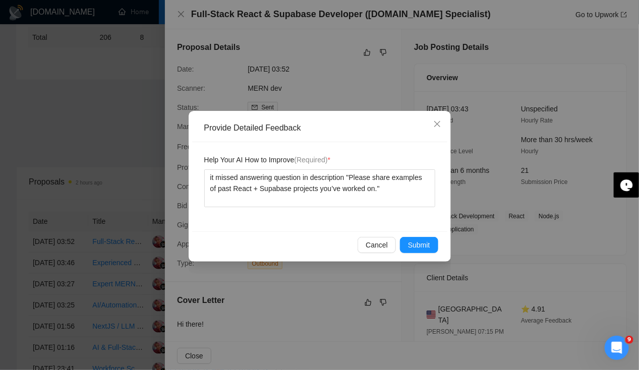
click at [435, 252] on div "Cancel Submit" at bounding box center [319, 244] width 255 height 27
click at [428, 243] on span "Submit" at bounding box center [419, 244] width 22 height 11
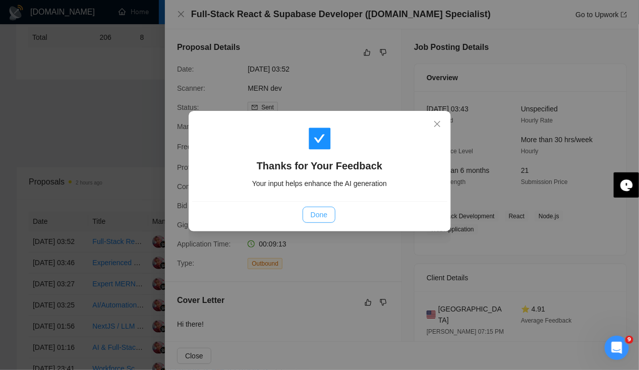
click at [316, 219] on span "Done" at bounding box center [318, 214] width 17 height 11
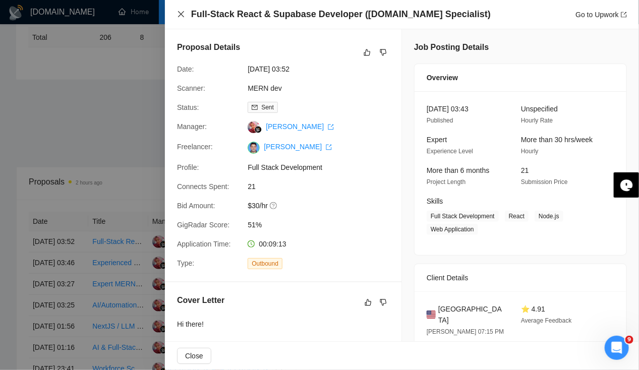
click at [178, 15] on icon "close" at bounding box center [181, 14] width 8 height 8
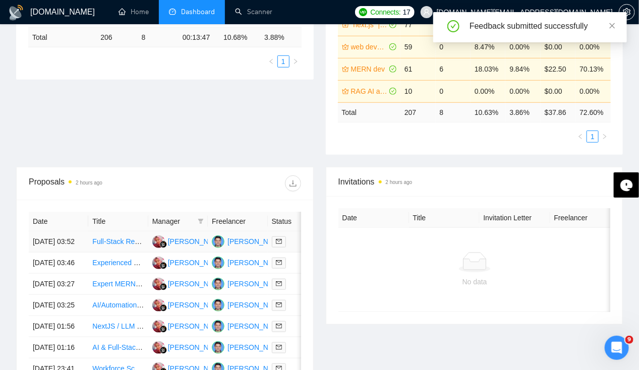
click at [53, 231] on td "[DATE] 03:52" at bounding box center [58, 241] width 59 height 21
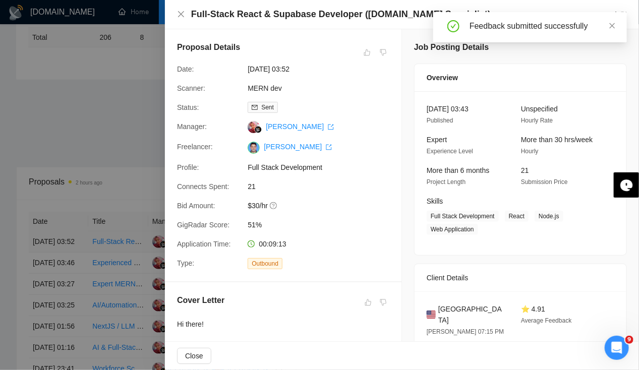
click at [53, 227] on div at bounding box center [319, 185] width 639 height 370
